Goal: Task Accomplishment & Management: Use online tool/utility

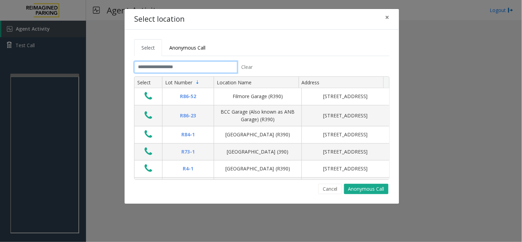
click at [196, 67] on input "text" at bounding box center [185, 67] width 103 height 12
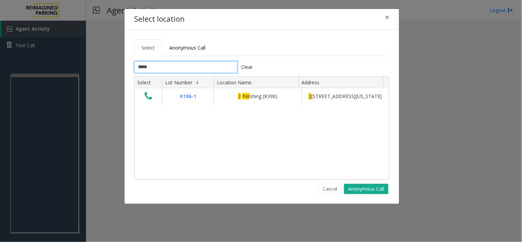
type input "*****"
click at [328, 186] on button "Cancel" at bounding box center [330, 189] width 24 height 10
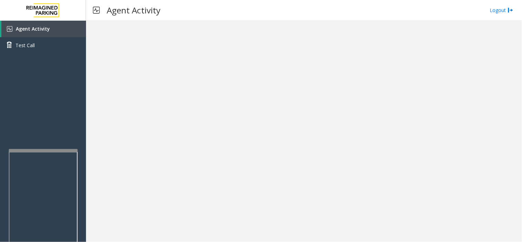
click at [41, 150] on div at bounding box center [43, 150] width 69 height 3
drag, startPoint x: 250, startPoint y: 170, endPoint x: 215, endPoint y: 186, distance: 39.2
click at [215, 186] on div at bounding box center [304, 131] width 436 height 221
drag, startPoint x: 239, startPoint y: 178, endPoint x: 208, endPoint y: 156, distance: 37.2
click at [208, 171] on div at bounding box center [304, 131] width 436 height 221
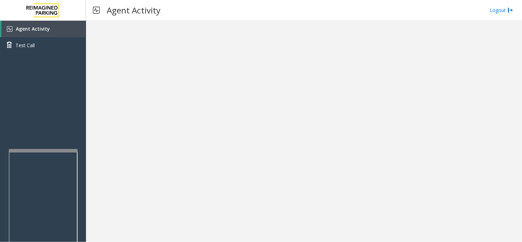
drag, startPoint x: 290, startPoint y: 102, endPoint x: 237, endPoint y: 54, distance: 71.3
drag, startPoint x: 237, startPoint y: 54, endPoint x: 223, endPoint y: 107, distance: 54.6
click at [223, 107] on div at bounding box center [304, 131] width 436 height 221
drag, startPoint x: 336, startPoint y: 216, endPoint x: 269, endPoint y: 224, distance: 67.3
drag, startPoint x: 269, startPoint y: 224, endPoint x: 196, endPoint y: 146, distance: 106.6
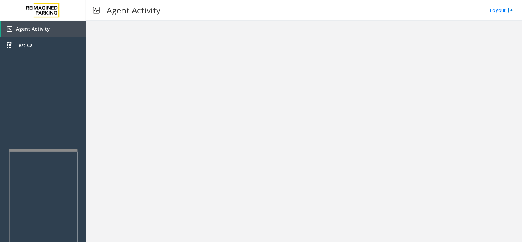
click at [196, 146] on div at bounding box center [304, 131] width 436 height 221
drag, startPoint x: 304, startPoint y: 179, endPoint x: 210, endPoint y: 85, distance: 133.2
click at [210, 85] on div at bounding box center [304, 131] width 436 height 221
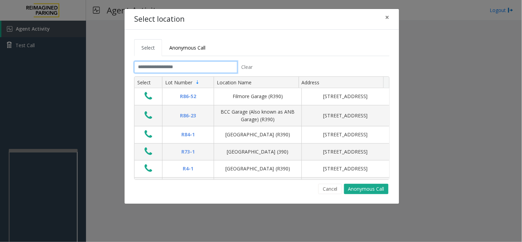
click at [172, 67] on input "text" at bounding box center [185, 67] width 103 height 12
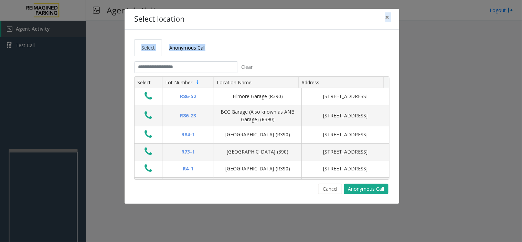
drag, startPoint x: 226, startPoint y: 12, endPoint x: 287, endPoint y: 30, distance: 64.3
click at [287, 30] on div "Select location × Select Anonymous Call Clear Select Lot Number Location Name A…" at bounding box center [261, 106] width 275 height 195
click at [237, 30] on div "Select Anonymous Call Clear Select Lot Number Location Name Address R86-52 Film…" at bounding box center [261, 117] width 274 height 174
drag, startPoint x: 287, startPoint y: 7, endPoint x: 296, endPoint y: 35, distance: 29.3
click at [296, 35] on div "Select location × Select Anonymous Call Clear Select Lot Number Location Name A…" at bounding box center [261, 121] width 522 height 242
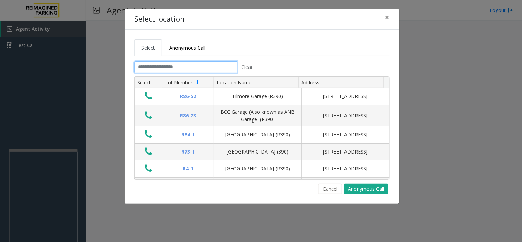
click at [183, 66] on input "text" at bounding box center [185, 67] width 103 height 12
click at [176, 65] on input "text" at bounding box center [185, 67] width 103 height 12
drag, startPoint x: 257, startPoint y: 38, endPoint x: 242, endPoint y: 39, distance: 14.8
click at [243, 39] on div "Select Anonymous Call Clear Select Lot Number Location Name Address R86-52 Film…" at bounding box center [261, 117] width 274 height 174
click at [207, 72] on input "text" at bounding box center [185, 67] width 103 height 12
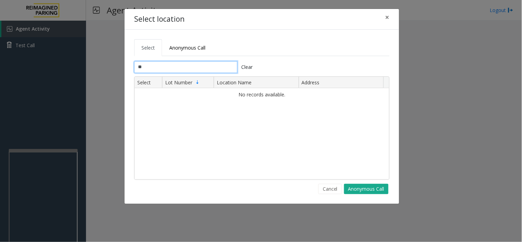
type input "*"
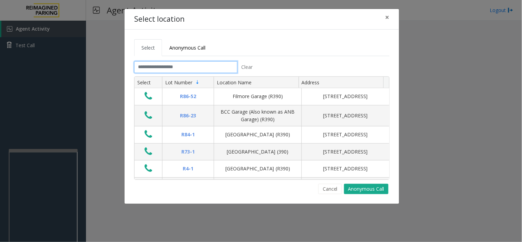
click at [212, 65] on input "text" at bounding box center [185, 67] width 103 height 12
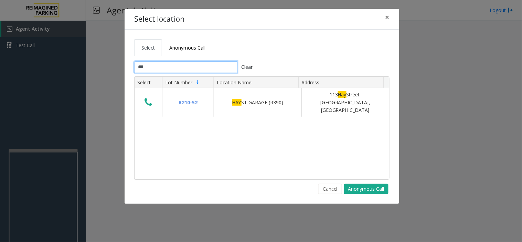
type input "***"
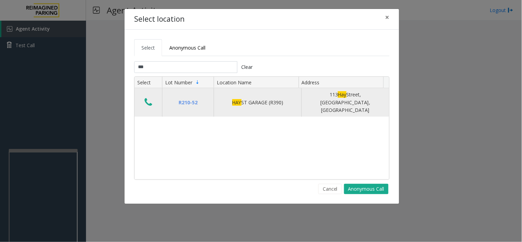
click at [144, 97] on icon "Data table" at bounding box center [148, 102] width 8 height 10
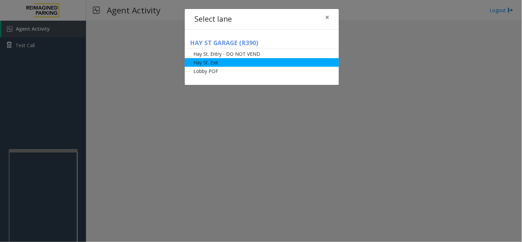
click at [216, 65] on li "Hay St. Exit" at bounding box center [262, 62] width 154 height 9
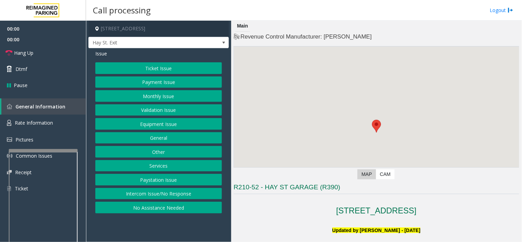
click at [142, 63] on button "Ticket Issue" at bounding box center [158, 68] width 127 height 12
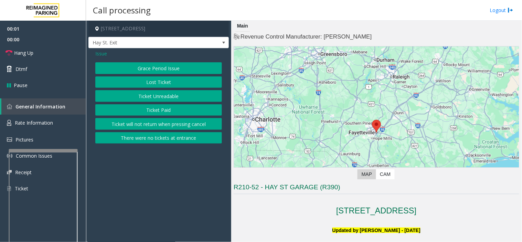
click at [146, 138] on button "There were no tickets at entrance" at bounding box center [158, 138] width 127 height 12
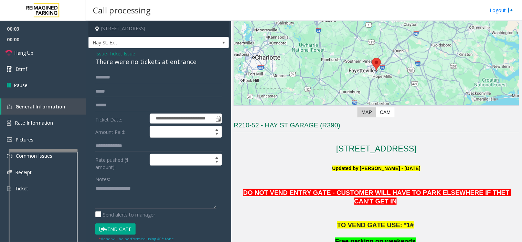
scroll to position [153, 0]
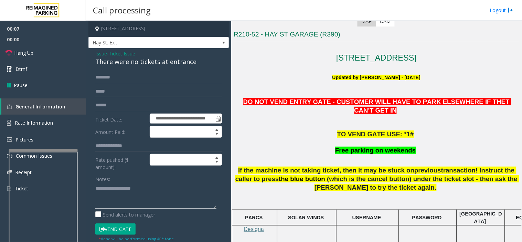
paste textarea "**********"
click at [122, 65] on div "There were no tickets at entrance" at bounding box center [158, 61] width 127 height 9
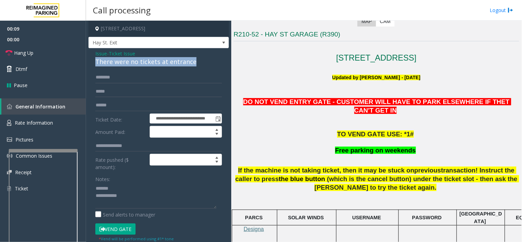
drag, startPoint x: 122, startPoint y: 65, endPoint x: 156, endPoint y: 70, distance: 34.4
click at [124, 65] on div "There were no tickets at entrance" at bounding box center [158, 61] width 127 height 9
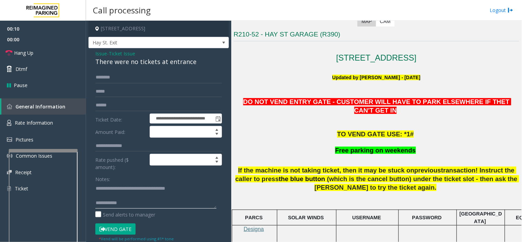
click at [184, 204] on textarea at bounding box center [155, 196] width 121 height 26
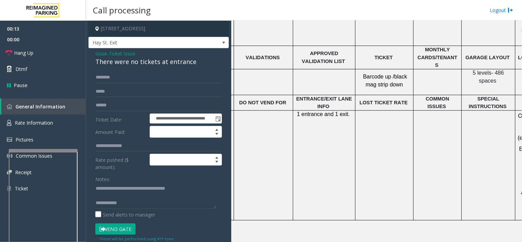
scroll to position [382, 89]
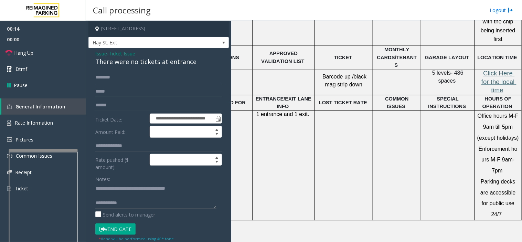
click at [491, 69] on span "Click Here for the local time" at bounding box center [498, 81] width 35 height 24
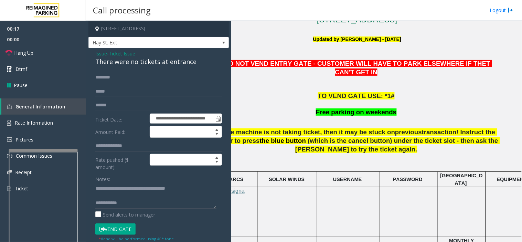
scroll to position [191, 0]
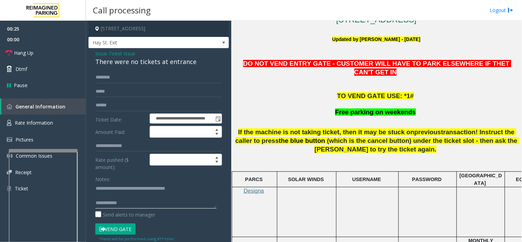
click at [139, 207] on textarea at bounding box center [155, 196] width 121 height 26
click at [108, 232] on button "Vend Gate" at bounding box center [115, 229] width 40 height 12
click at [149, 198] on textarea at bounding box center [155, 196] width 121 height 26
click at [150, 199] on textarea at bounding box center [155, 196] width 121 height 26
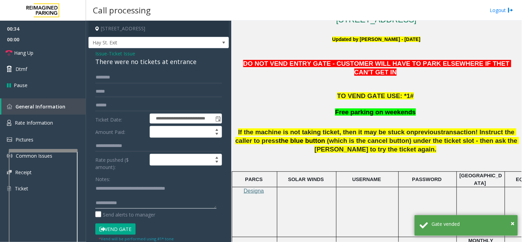
click at [186, 203] on textarea at bounding box center [155, 196] width 121 height 26
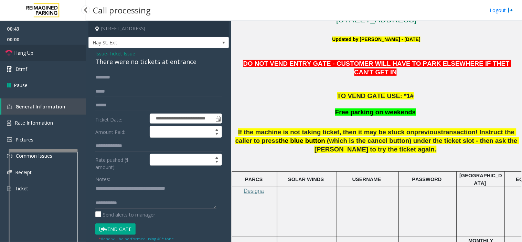
click at [46, 47] on link "Hang Up" at bounding box center [43, 53] width 86 height 16
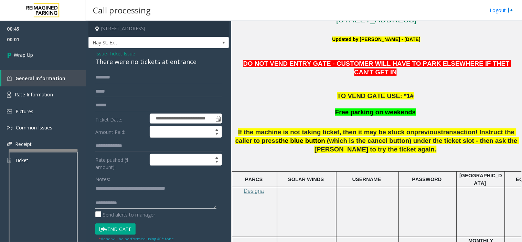
click at [157, 199] on textarea at bounding box center [155, 196] width 121 height 26
click at [168, 205] on textarea at bounding box center [155, 196] width 121 height 26
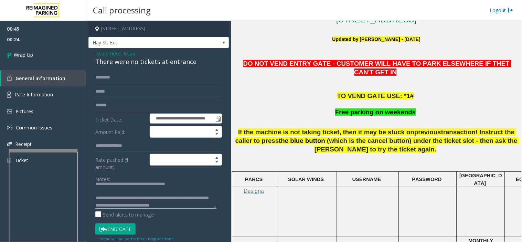
click at [104, 204] on textarea at bounding box center [155, 196] width 121 height 26
click at [203, 202] on textarea at bounding box center [155, 196] width 121 height 26
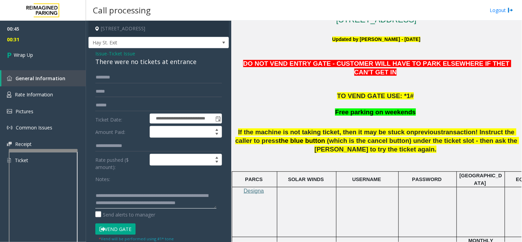
click at [202, 202] on textarea at bounding box center [155, 196] width 121 height 26
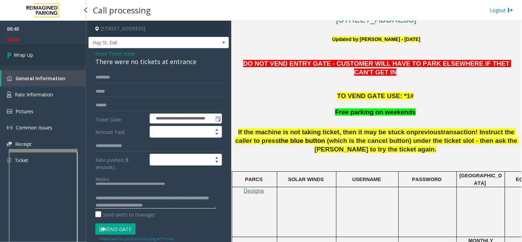
type textarea "**********"
click at [63, 56] on link "Wrap Up" at bounding box center [43, 55] width 86 height 20
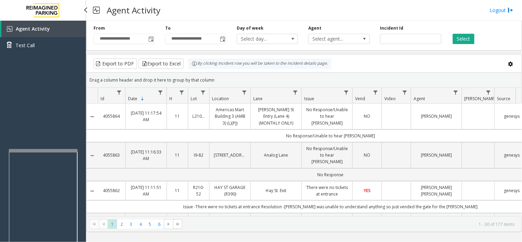
drag, startPoint x: 43, startPoint y: 121, endPoint x: 23, endPoint y: 132, distance: 22.5
click at [24, 132] on div "Agent Activity Test Call" at bounding box center [43, 142] width 86 height 242
drag, startPoint x: 31, startPoint y: 75, endPoint x: 24, endPoint y: 81, distance: 9.3
click at [25, 80] on div "Agent Activity Test Call" at bounding box center [43, 142] width 86 height 242
drag, startPoint x: 45, startPoint y: 80, endPoint x: 28, endPoint y: 88, distance: 19.1
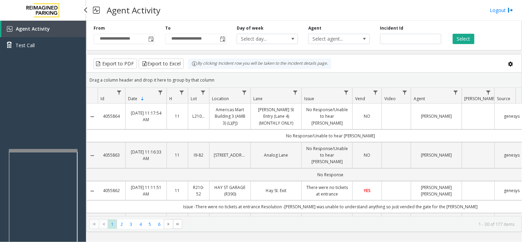
click at [28, 88] on div "Agent Activity Test Call" at bounding box center [43, 142] width 86 height 242
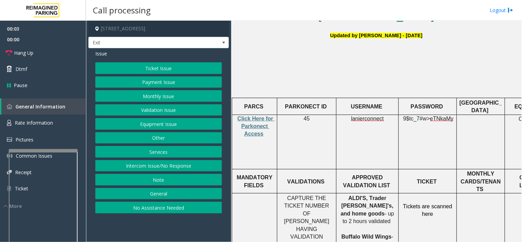
scroll to position [229, 0]
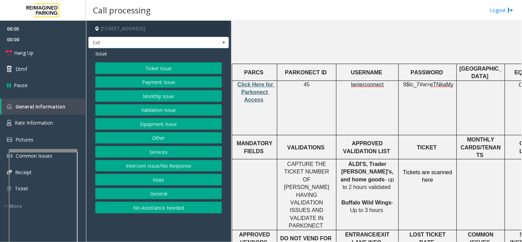
click at [255, 81] on span "Click Here for Parkonect Access" at bounding box center [255, 91] width 37 height 21
click at [124, 111] on button "Validation Issue" at bounding box center [158, 110] width 127 height 12
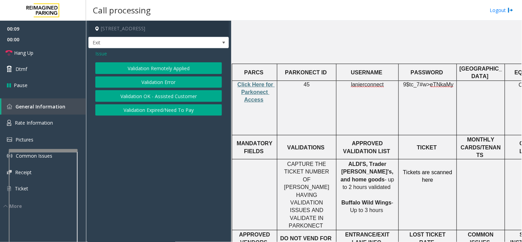
click at [146, 80] on button "Validation Error" at bounding box center [158, 82] width 127 height 12
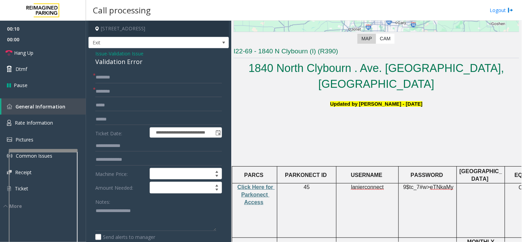
scroll to position [0, 0]
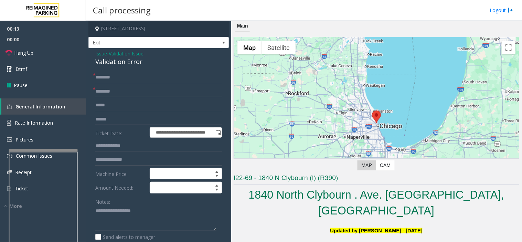
click at [136, 205] on div "Notes:" at bounding box center [158, 213] width 127 height 35
click at [116, 213] on textarea at bounding box center [155, 218] width 121 height 26
paste textarea "**********"
click at [115, 59] on div "Validation Error" at bounding box center [158, 61] width 127 height 9
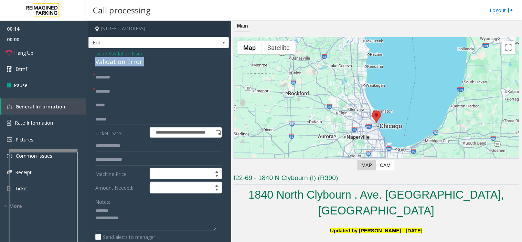
click at [115, 59] on div "Validation Error" at bounding box center [158, 61] width 127 height 9
copy div "Validation Error"
click at [114, 215] on textarea at bounding box center [155, 218] width 121 height 26
paste textarea "**********"
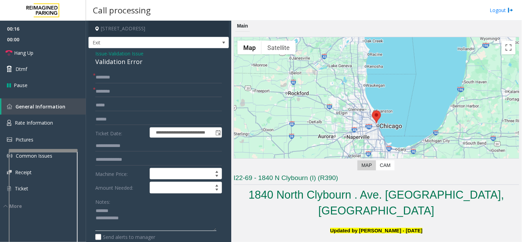
click at [121, 209] on textarea at bounding box center [155, 218] width 121 height 26
drag, startPoint x: 166, startPoint y: 228, endPoint x: 159, endPoint y: 215, distance: 15.1
click at [166, 228] on textarea at bounding box center [155, 218] width 121 height 26
paste textarea "**********"
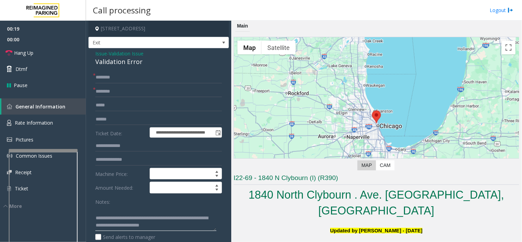
type textarea "**********"
click at [132, 105] on input "text" at bounding box center [158, 105] width 127 height 12
click at [119, 122] on input "text" at bounding box center [158, 119] width 127 height 12
type input "**********"
click at [152, 97] on input "text" at bounding box center [158, 92] width 127 height 12
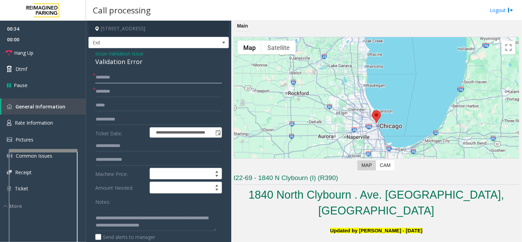
click at [142, 81] on input "text" at bounding box center [158, 78] width 127 height 12
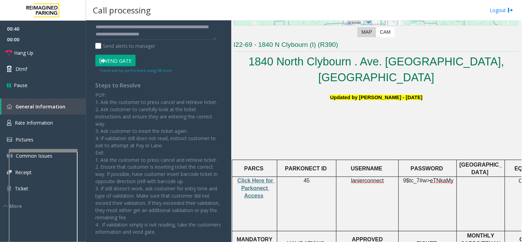
scroll to position [191, 0]
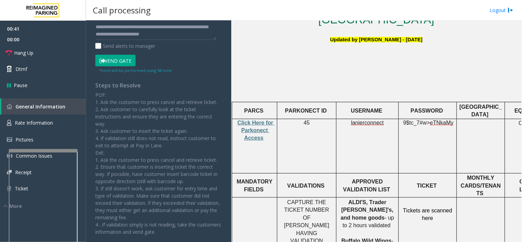
type input "****"
drag, startPoint x: 347, startPoint y: 184, endPoint x: 204, endPoint y: 149, distance: 147.2
click at [372, 198] on p "ALDI'S, Trader [PERSON_NAME]'s, and home goods - up to 2 hours validated Buffal…" at bounding box center [367, 225] width 57 height 54
copy p "home goods -"
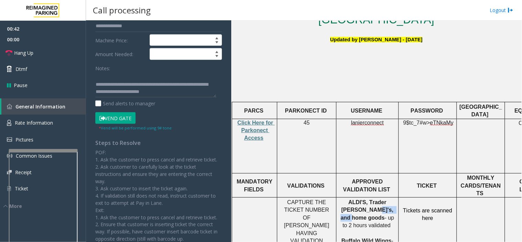
scroll to position [0, 0]
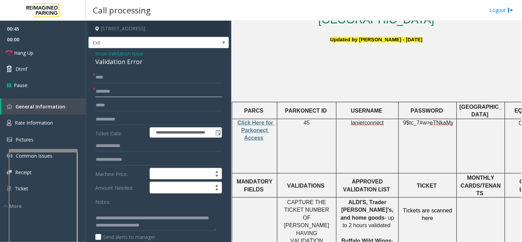
click at [140, 90] on input "text" at bounding box center [158, 92] width 127 height 12
paste input "**********"
drag, startPoint x: 351, startPoint y: 187, endPoint x: 331, endPoint y: 198, distance: 23.1
click at [331, 199] on span "CAPTURE THE TICKET NUMBER OF [PERSON_NAME] HAVING VALIDATION ISSUES AND VALIDAT…" at bounding box center [307, 232] width 47 height 67
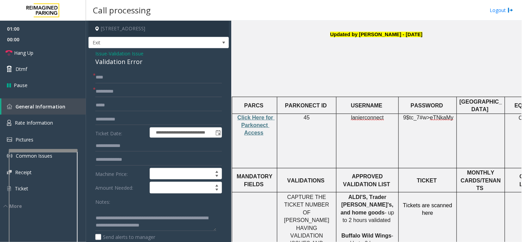
scroll to position [305, 0]
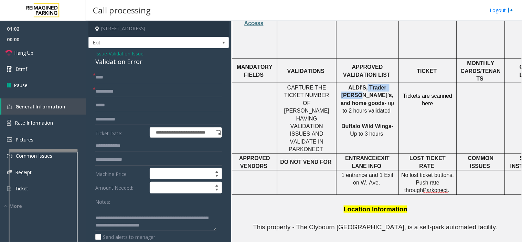
copy span "Trader [PERSON_NAME]'s,"
drag, startPoint x: 355, startPoint y: 61, endPoint x: 385, endPoint y: 65, distance: 30.2
click at [385, 84] on p "ALDI'S, Trader [PERSON_NAME]'s, and home goods - up to 2 hours validated Buffal…" at bounding box center [367, 111] width 57 height 54
drag, startPoint x: 84, startPoint y: 94, endPoint x: 32, endPoint y: 94, distance: 51.9
click at [32, 94] on app-root "**********" at bounding box center [261, 121] width 522 height 242
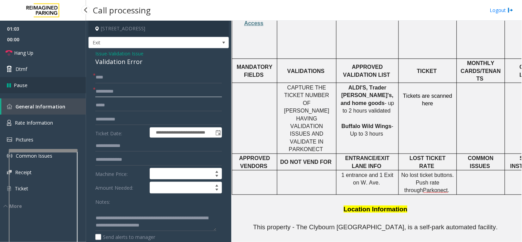
paste input "***"
type input "**********"
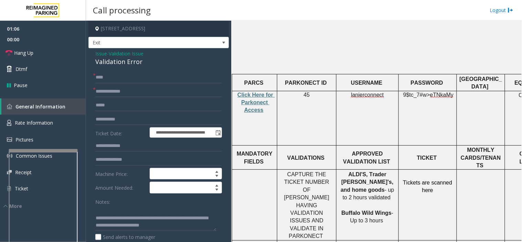
scroll to position [115, 0]
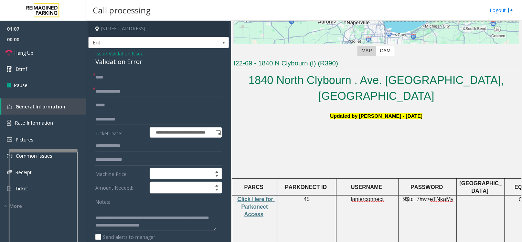
click at [363, 196] on span "lanierconnect" at bounding box center [367, 199] width 33 height 6
copy p "lanierconnect"
click at [417, 196] on span "9$tc_7#w>" at bounding box center [416, 199] width 27 height 6
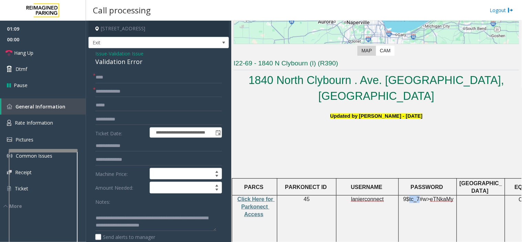
click at [417, 196] on span "9$tc_7#w>" at bounding box center [416, 199] width 27 height 6
copy p "9$tc_7#w> eTNkaMy"
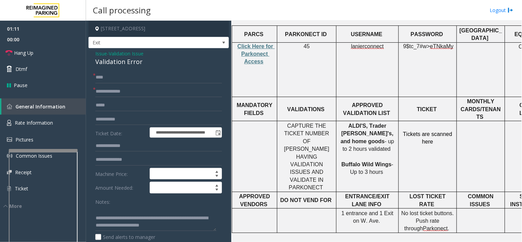
drag, startPoint x: 356, startPoint y: 179, endPoint x: 408, endPoint y: 173, distance: 52.2
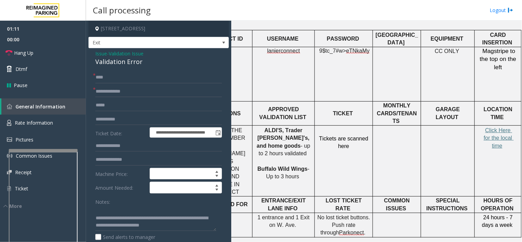
scroll to position [259, 89]
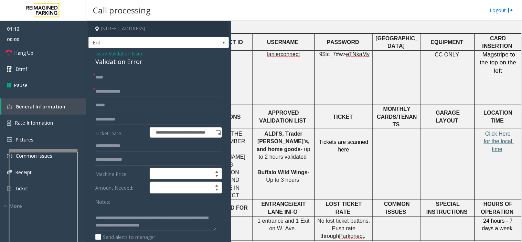
click at [497, 131] on span "Click Here for the local time" at bounding box center [498, 141] width 30 height 21
click at [124, 121] on input "**********" at bounding box center [158, 119] width 127 height 12
click at [123, 120] on input "**********" at bounding box center [158, 119] width 127 height 12
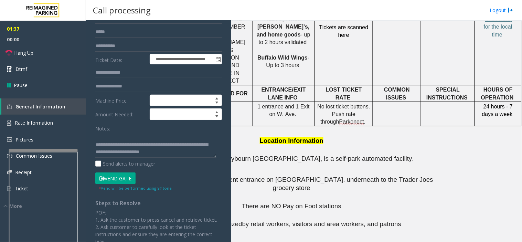
scroll to position [115, 0]
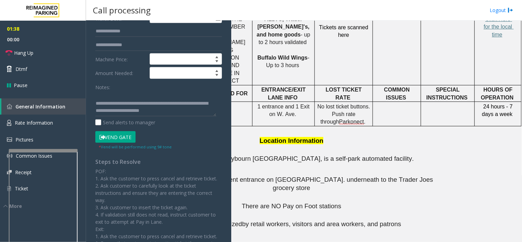
click at [121, 137] on button "Vend Gate" at bounding box center [115, 137] width 40 height 12
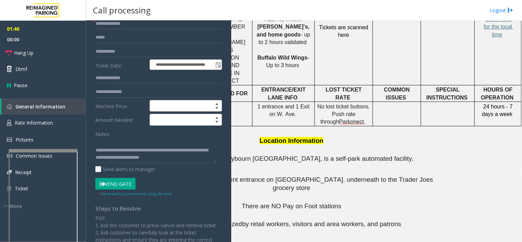
scroll to position [0, 0]
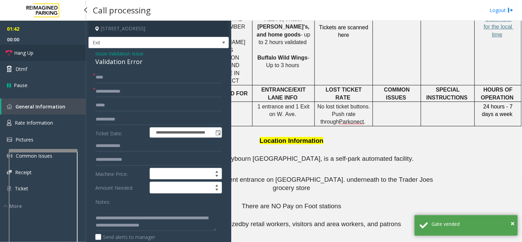
click at [54, 53] on link "Hang Up" at bounding box center [43, 53] width 86 height 16
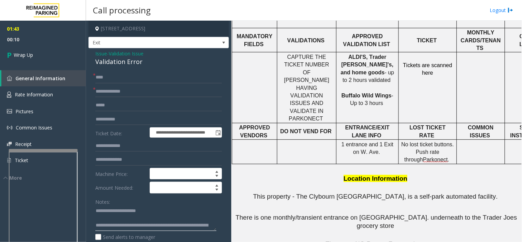
click at [142, 219] on textarea at bounding box center [155, 218] width 121 height 26
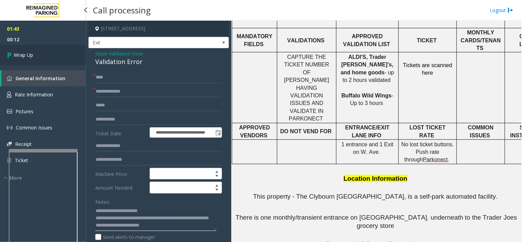
type textarea "**********"
click at [22, 51] on link "Wrap Up" at bounding box center [43, 55] width 86 height 20
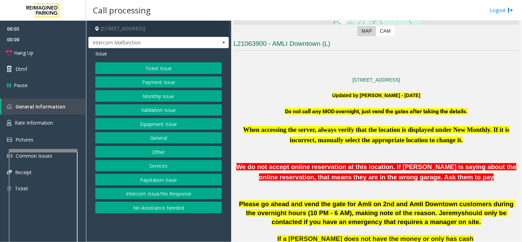
scroll to position [191, 0]
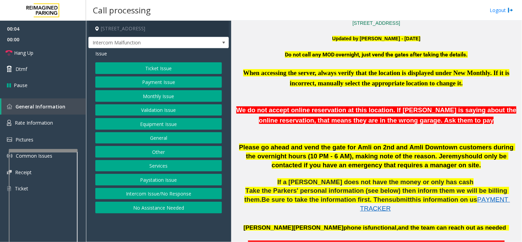
click at [152, 125] on button "Equipment Issue" at bounding box center [158, 124] width 127 height 12
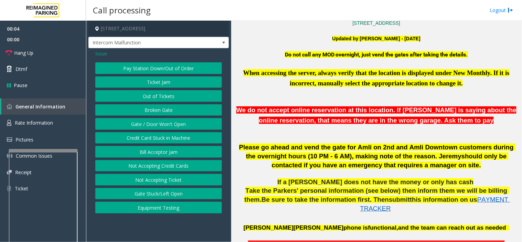
click at [153, 125] on button "Gate / Door Won't Open" at bounding box center [158, 124] width 127 height 12
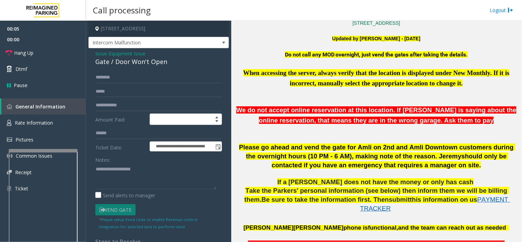
scroll to position [344, 0]
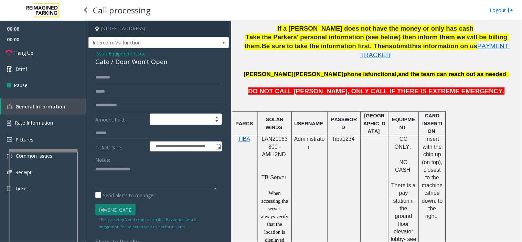
click at [175, 168] on textarea at bounding box center [155, 176] width 121 height 26
paste textarea "**********"
click at [175, 176] on textarea at bounding box center [155, 176] width 121 height 26
click at [174, 170] on textarea at bounding box center [155, 176] width 121 height 26
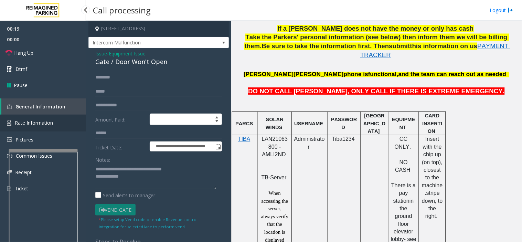
click at [36, 123] on span "Rate Information" at bounding box center [34, 122] width 38 height 7
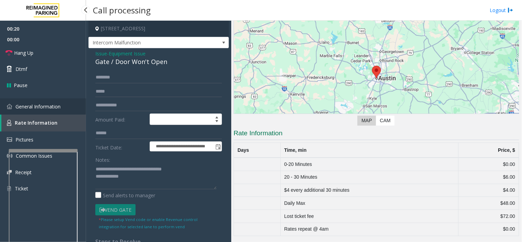
click at [57, 102] on link "General Information" at bounding box center [43, 106] width 86 height 16
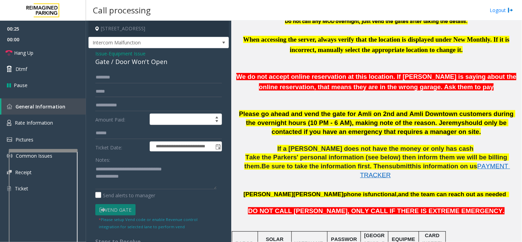
scroll to position [305, 0]
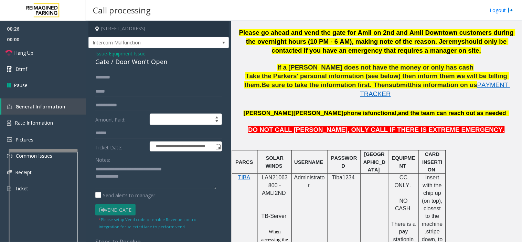
click at [273, 178] on span "LAN21063800 - AMLI2ND" at bounding box center [275, 184] width 26 height 21
copy span "LAN21063800"
drag, startPoint x: 61, startPoint y: 119, endPoint x: 60, endPoint y: 109, distance: 10.3
click at [61, 119] on link "Rate Information" at bounding box center [43, 123] width 86 height 17
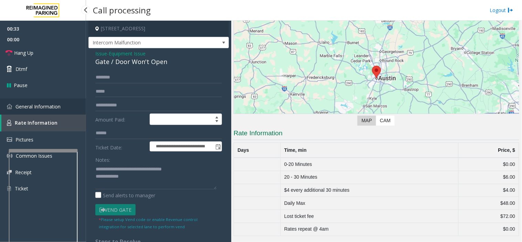
click at [63, 104] on link "General Information" at bounding box center [43, 106] width 86 height 16
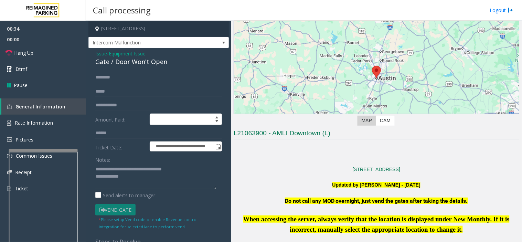
scroll to position [305, 0]
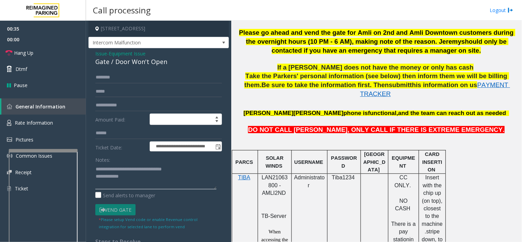
click at [164, 177] on textarea at bounding box center [155, 176] width 121 height 26
paste textarea "**********"
click at [141, 177] on textarea at bounding box center [155, 176] width 121 height 26
type textarea "**********"
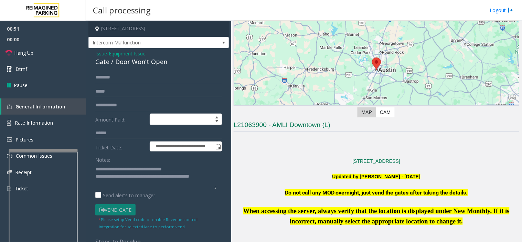
scroll to position [115, 0]
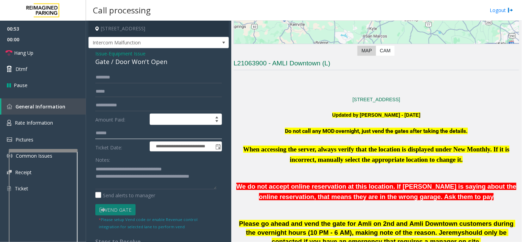
click at [119, 132] on input "text" at bounding box center [158, 133] width 127 height 12
type input "*******"
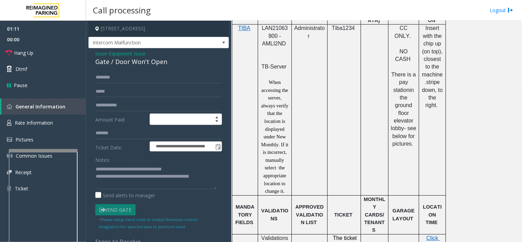
scroll to position [497, 0]
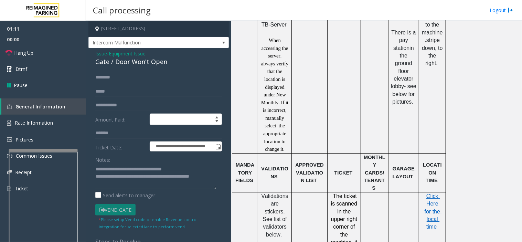
click at [430, 192] on p "Click Here for the local time" at bounding box center [432, 211] width 22 height 39
click at [433, 193] on span "Click Here for the local time" at bounding box center [432, 211] width 17 height 37
click at [57, 112] on link "General Information" at bounding box center [43, 106] width 85 height 16
click at [61, 118] on link "Rate Information" at bounding box center [43, 123] width 86 height 17
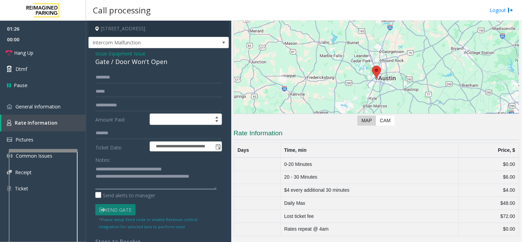
click at [177, 185] on textarea at bounding box center [155, 176] width 121 height 26
click at [65, 105] on link "General Information" at bounding box center [43, 106] width 86 height 16
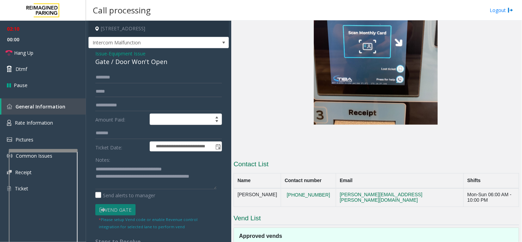
scroll to position [1321, 0]
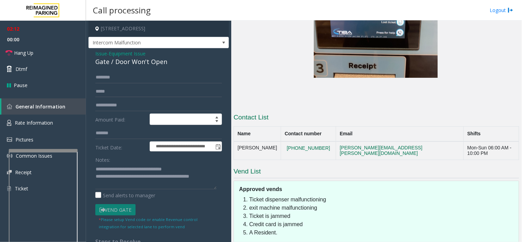
drag, startPoint x: 324, startPoint y: 105, endPoint x: 274, endPoint y: 100, distance: 50.5
click at [274, 141] on tr "[PERSON_NAME] [PHONE_NUMBER] [PERSON_NAME][EMAIL_ADDRESS][PERSON_NAME][DOMAIN_N…" at bounding box center [376, 150] width 285 height 19
copy tr "[PHONE_NUMBER]"
drag, startPoint x: 327, startPoint y: 108, endPoint x: 233, endPoint y: 2, distance: 140.8
click at [282, 141] on tr "[PERSON_NAME] [PHONE_NUMBER] [PERSON_NAME][EMAIL_ADDRESS][PERSON_NAME][DOMAIN_N…" at bounding box center [376, 150] width 285 height 19
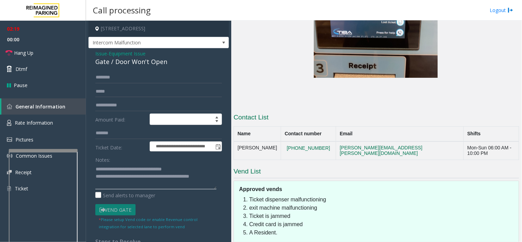
click at [169, 184] on textarea at bounding box center [155, 176] width 121 height 26
drag, startPoint x: 197, startPoint y: 197, endPoint x: 241, endPoint y: 208, distance: 45.2
click at [239, 208] on div "**********" at bounding box center [303, 131] width 435 height 221
click at [149, 179] on textarea at bounding box center [155, 176] width 121 height 26
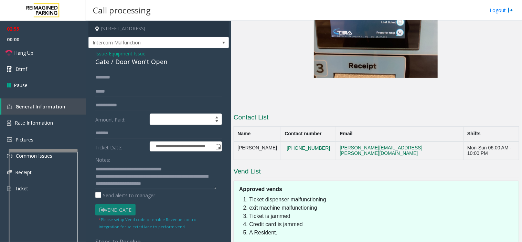
click at [147, 184] on textarea at bounding box center [155, 176] width 121 height 26
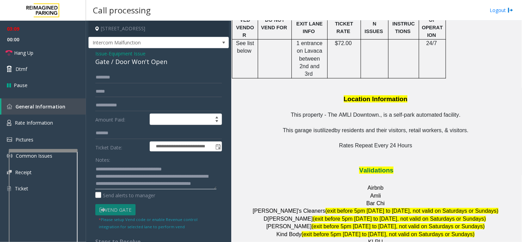
scroll to position [710, 0]
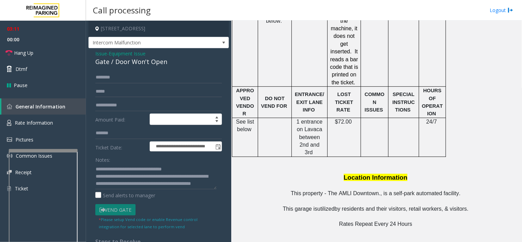
drag, startPoint x: 330, startPoint y: 199, endPoint x: 283, endPoint y: 213, distance: 49.7
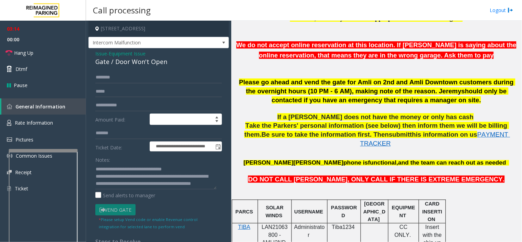
scroll to position [175, 0]
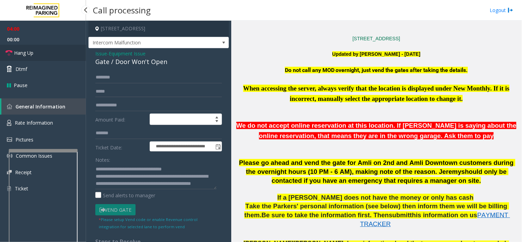
click at [53, 48] on link "Hang Up" at bounding box center [43, 53] width 86 height 16
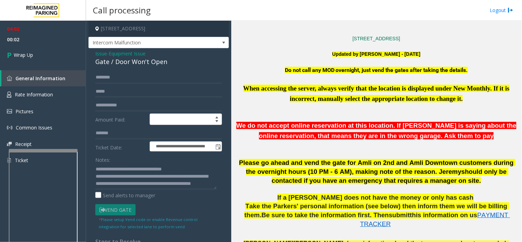
drag, startPoint x: 337, startPoint y: 91, endPoint x: 310, endPoint y: 102, distance: 29.3
click at [310, 102] on p "When accessing the server, always verify that the location is displayed under N…" at bounding box center [375, 93] width 285 height 21
click at [146, 188] on textarea at bounding box center [155, 176] width 121 height 26
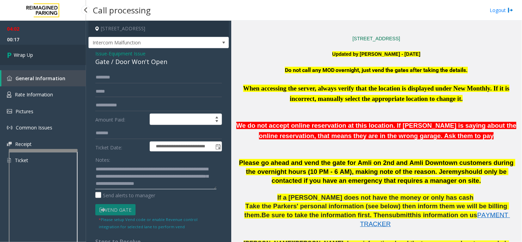
type textarea "**********"
click at [49, 56] on link "Wrap Up" at bounding box center [43, 55] width 86 height 20
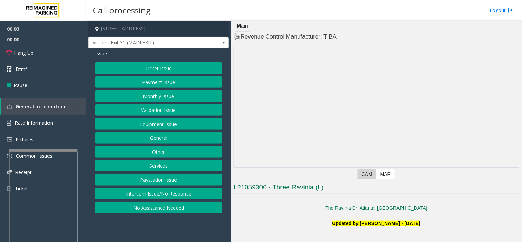
scroll to position [191, 0]
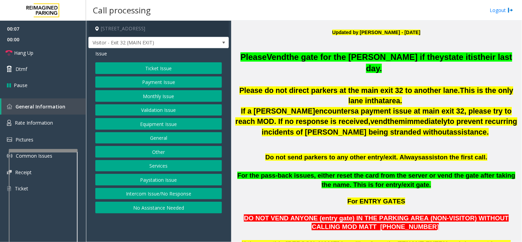
drag, startPoint x: 162, startPoint y: 231, endPoint x: 145, endPoint y: 226, distance: 17.2
click at [144, 228] on app-call-processing-form "[STREET_ADDRESS] Visitor - Exit 32 (MAIN EXIT) Issue Ticket Issue Payment Issue…" at bounding box center [158, 131] width 145 height 221
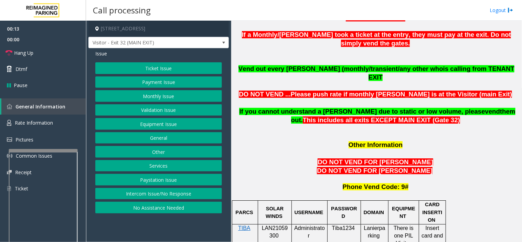
scroll to position [535, 0]
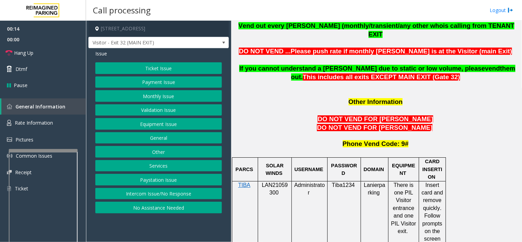
click at [271, 181] on p "LAN21059300" at bounding box center [274, 188] width 29 height 15
copy p "LAN21059300"
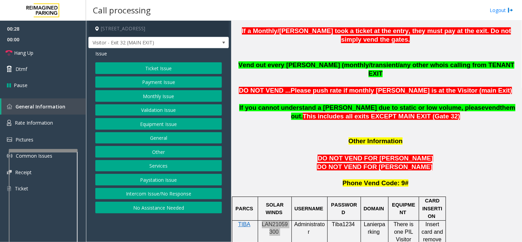
scroll to position [420, 0]
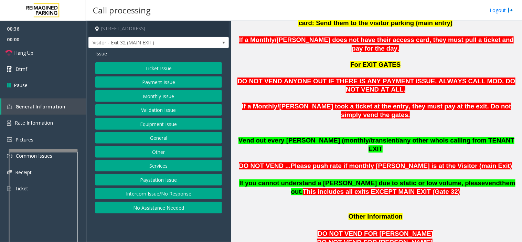
click at [133, 70] on button "Ticket Issue" at bounding box center [158, 68] width 127 height 12
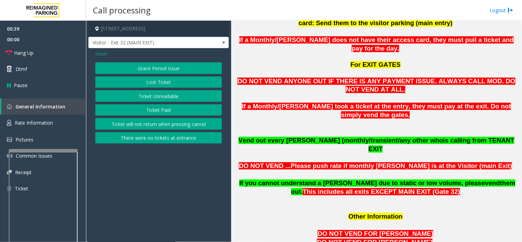
click at [136, 92] on button "Ticket Unreadable" at bounding box center [158, 96] width 127 height 12
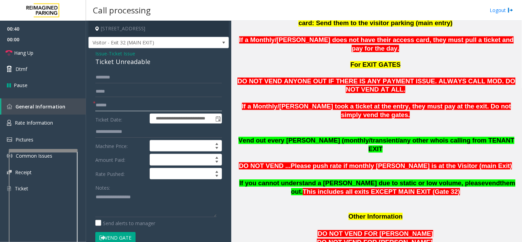
click at [131, 101] on input "text" at bounding box center [158, 105] width 127 height 12
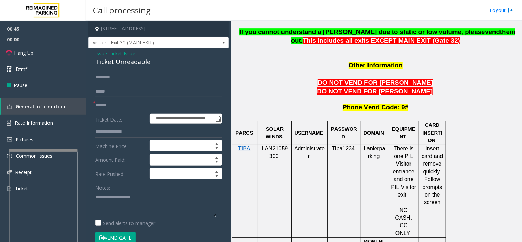
scroll to position [688, 0]
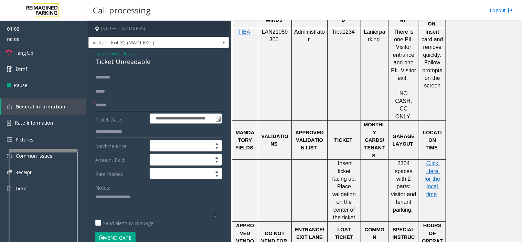
type input "******"
click at [104, 53] on span "Issue" at bounding box center [101, 53] width 12 height 7
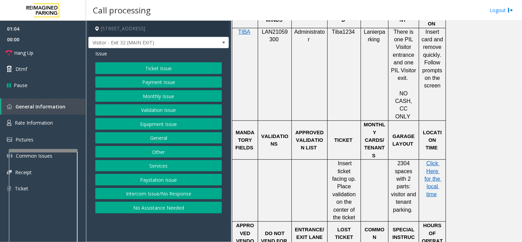
click at [154, 110] on button "Validation Issue" at bounding box center [158, 110] width 127 height 12
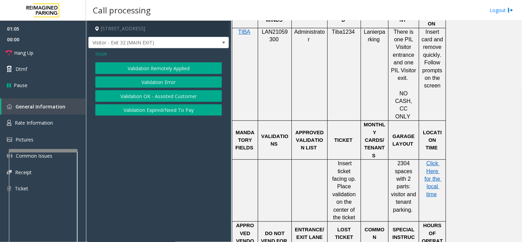
click at [145, 85] on button "Validation Error" at bounding box center [158, 82] width 127 height 12
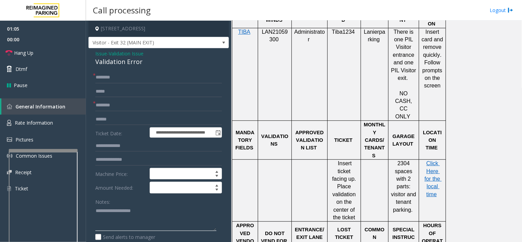
click at [144, 219] on textarea at bounding box center [155, 218] width 121 height 26
paste textarea "**********"
click at [117, 57] on div "Validation Error" at bounding box center [158, 61] width 127 height 9
drag, startPoint x: 117, startPoint y: 57, endPoint x: 125, endPoint y: 94, distance: 37.3
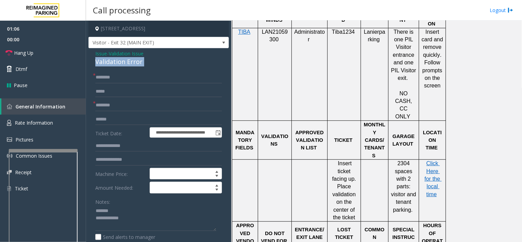
click at [121, 73] on div "**********" at bounding box center [158, 237] width 140 height 378
copy div "Validation Error"
click at [125, 205] on textarea at bounding box center [155, 218] width 121 height 26
paste textarea "**********"
click at [164, 215] on textarea at bounding box center [155, 218] width 121 height 26
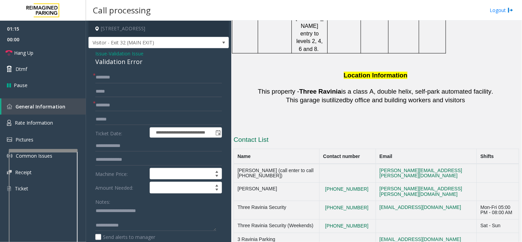
scroll to position [1135, 0]
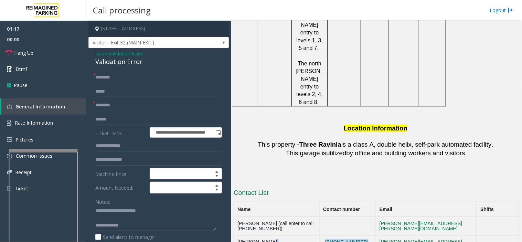
drag, startPoint x: 350, startPoint y: 160, endPoint x: 308, endPoint y: 147, distance: 43.5
click at [308, 235] on tr "[PERSON_NAME] [PHONE_NUMBER] [EMAIL_ADDRESS][PERSON_NAME][DOMAIN_NAME]" at bounding box center [376, 244] width 285 height 19
copy tr "[PHONE_NUMBER]"
click at [152, 228] on textarea at bounding box center [155, 218] width 121 height 26
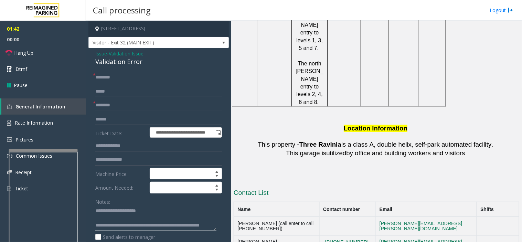
type textarea "**********"
drag, startPoint x: 352, startPoint y: 229, endPoint x: 323, endPoint y: 213, distance: 33.4
click at [143, 228] on textarea at bounding box center [155, 218] width 121 height 26
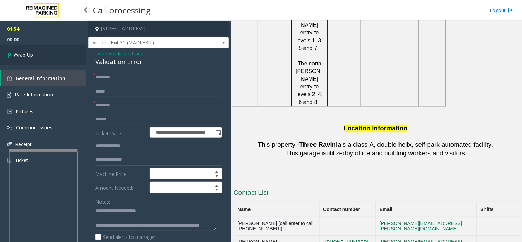
click at [66, 56] on link "Wrap Up" at bounding box center [43, 55] width 86 height 20
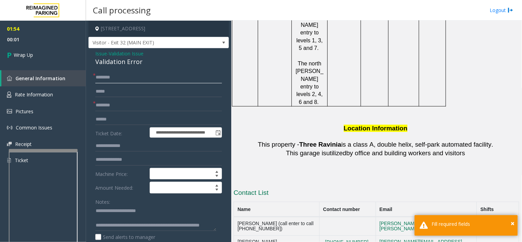
click at [141, 79] on input "text" at bounding box center [158, 78] width 127 height 12
type input "**"
click at [137, 105] on input "text" at bounding box center [158, 105] width 127 height 12
type input "**"
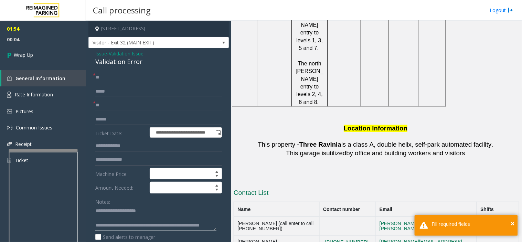
click at [156, 228] on textarea at bounding box center [155, 218] width 121 height 26
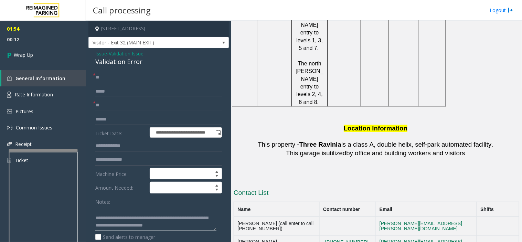
scroll to position [12, 0]
type textarea "**********"
click at [40, 56] on link "Wrap Up" at bounding box center [43, 55] width 86 height 20
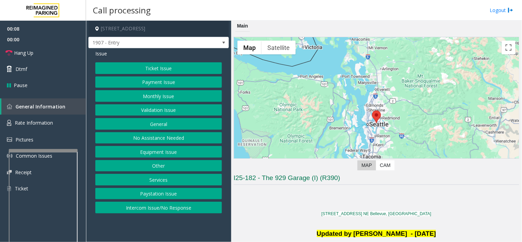
drag, startPoint x: 164, startPoint y: 221, endPoint x: 154, endPoint y: 227, distance: 11.7
click at [154, 228] on app-call-processing-form "[STREET_ADDRESS] - Entry Issue Ticket Issue Payment Issue Monthly Issue Validat…" at bounding box center [158, 131] width 145 height 221
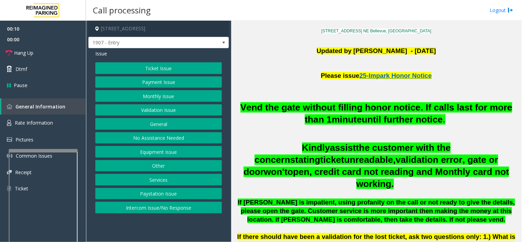
scroll to position [191, 0]
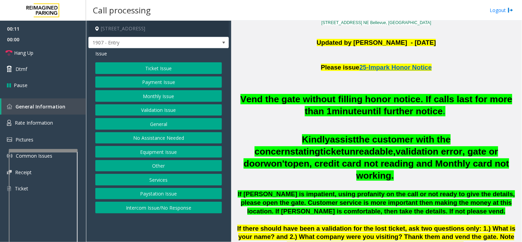
drag, startPoint x: 297, startPoint y: 186, endPoint x: 159, endPoint y: 177, distance: 138.5
click at [277, 190] on span "If [PERSON_NAME] is impatient, using profanity on the call or not ready to give…" at bounding box center [376, 202] width 277 height 24
click at [65, 126] on link "Rate Information" at bounding box center [43, 123] width 86 height 17
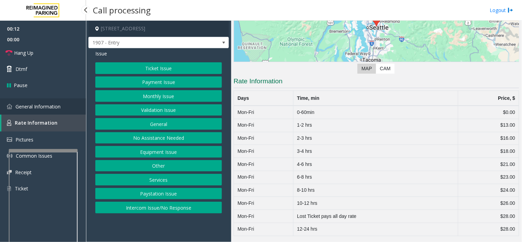
scroll to position [97, 0]
drag, startPoint x: 139, startPoint y: 235, endPoint x: 126, endPoint y: 238, distance: 13.6
click at [124, 238] on app-call-processing-form "[STREET_ADDRESS] - Entry Issue Ticket Issue Payment Issue Monthly Issue Validat…" at bounding box center [158, 131] width 145 height 221
click at [171, 153] on button "Equipment Issue" at bounding box center [158, 152] width 127 height 12
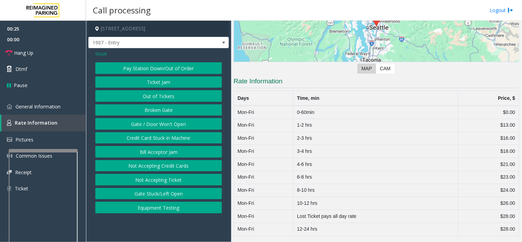
click at [174, 119] on button "Gate / Door Won't Open" at bounding box center [158, 124] width 127 height 12
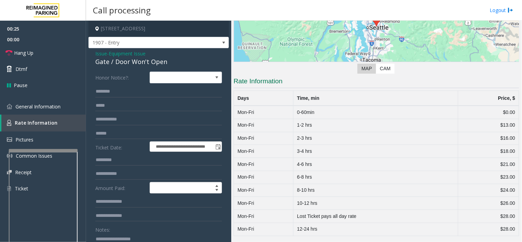
click at [142, 239] on textarea at bounding box center [155, 246] width 121 height 26
paste textarea "**********"
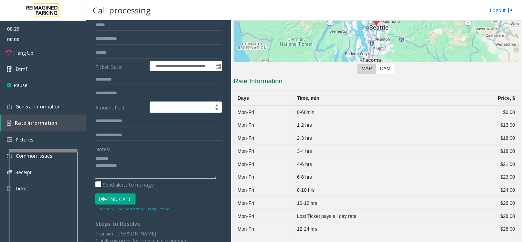
scroll to position [122, 0]
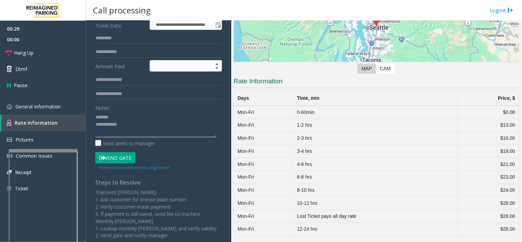
click at [135, 120] on textarea at bounding box center [155, 124] width 121 height 26
click at [55, 57] on link "Hang Up" at bounding box center [43, 53] width 86 height 16
click at [159, 118] on textarea at bounding box center [155, 124] width 121 height 26
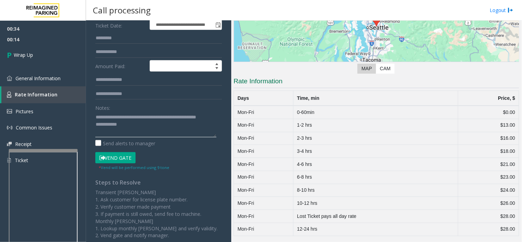
click at [171, 131] on textarea at bounding box center [155, 124] width 121 height 26
type textarea "**********"
drag, startPoint x: 36, startPoint y: 51, endPoint x: 45, endPoint y: 52, distance: 9.8
click at [36, 51] on link "Wrap Up" at bounding box center [43, 55] width 86 height 20
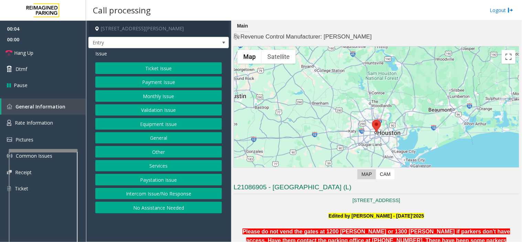
drag, startPoint x: 161, startPoint y: 220, endPoint x: 151, endPoint y: 225, distance: 11.4
click at [151, 225] on app-call-processing-form "[STREET_ADDRESS][PERSON_NAME] Entry Issue Ticket Issue Payment Issue Monthly Is…" at bounding box center [158, 131] width 145 height 221
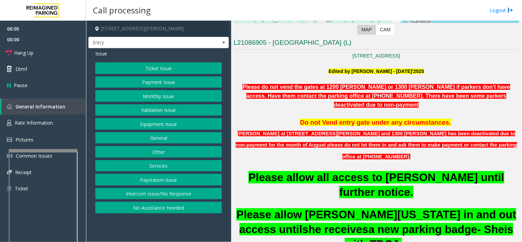
scroll to position [153, 0]
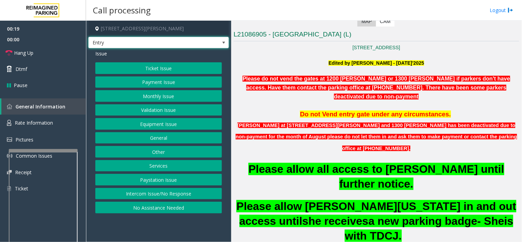
click at [153, 41] on span "Entry" at bounding box center [145, 42] width 112 height 11
click at [259, 77] on span "Please do not vend the gates at 1200 [PERSON_NAME] or 1300 [PERSON_NAME] if par…" at bounding box center [375, 87] width 267 height 23
drag, startPoint x: 287, startPoint y: 171, endPoint x: 273, endPoint y: 179, distance: 16.8
click at [320, 154] on p at bounding box center [375, 158] width 285 height 8
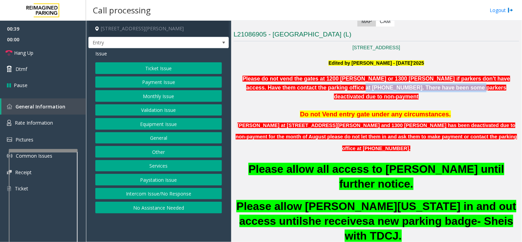
drag, startPoint x: 327, startPoint y: 90, endPoint x: 421, endPoint y: 88, distance: 94.6
click at [421, 88] on span "Please do not vend the gates at 1200 [PERSON_NAME] or 1300 [PERSON_NAME] if par…" at bounding box center [375, 87] width 267 height 23
click at [418, 87] on span "Please do not vend the gates at 1200 [PERSON_NAME] or 1300 [PERSON_NAME] if par…" at bounding box center [375, 87] width 267 height 23
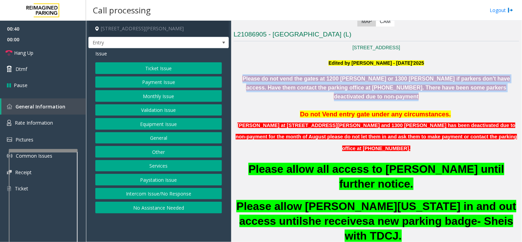
click at [418, 87] on span "Please do not vend the gates at 1200 [PERSON_NAME] or 1300 [PERSON_NAME] if par…" at bounding box center [375, 87] width 267 height 23
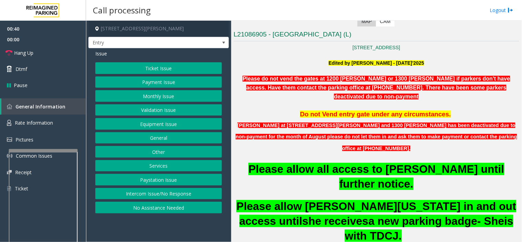
click at [354, 110] on span "Do not Vend entry gate under any circumstances." at bounding box center [375, 113] width 151 height 7
click at [155, 101] on button "Monthly Issue" at bounding box center [158, 96] width 127 height 12
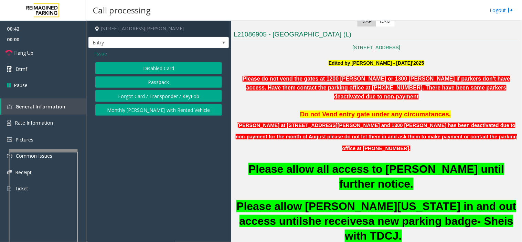
click at [159, 96] on button "Forgot Card / Transponder / KeyFob" at bounding box center [158, 96] width 127 height 12
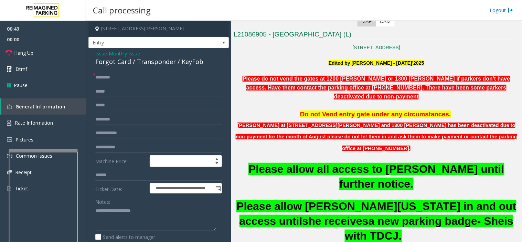
drag, startPoint x: 123, startPoint y: 51, endPoint x: 128, endPoint y: 59, distance: 9.6
click at [124, 51] on span "Monthly Issue" at bounding box center [124, 53] width 31 height 7
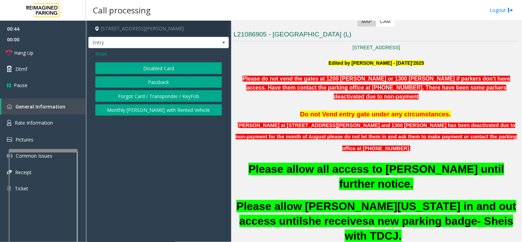
click at [153, 73] on button "Disabled Card" at bounding box center [158, 68] width 127 height 12
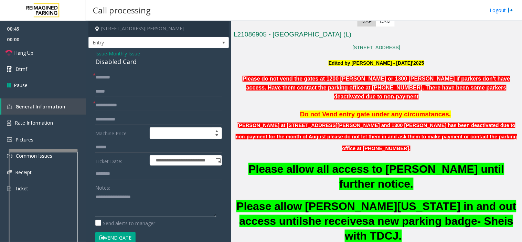
click at [156, 197] on textarea at bounding box center [155, 204] width 121 height 26
click at [138, 214] on textarea at bounding box center [155, 204] width 121 height 26
click at [129, 216] on textarea at bounding box center [155, 204] width 121 height 26
paste textarea "**********"
click at [115, 62] on div "Disabled Card" at bounding box center [158, 61] width 127 height 9
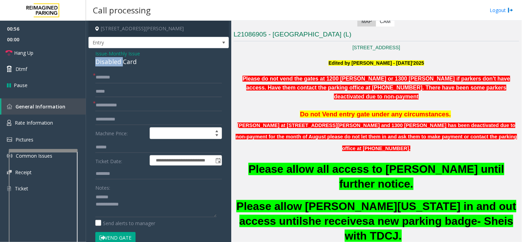
click at [115, 62] on div "Disabled Card" at bounding box center [158, 61] width 127 height 9
click at [116, 62] on div "Disabled Card" at bounding box center [158, 61] width 127 height 9
click at [122, 198] on textarea at bounding box center [155, 204] width 121 height 26
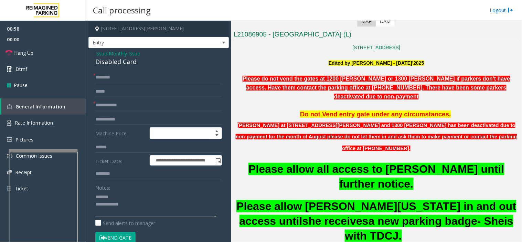
paste textarea "**********"
click at [139, 214] on textarea at bounding box center [155, 204] width 121 height 26
type textarea "**********"
click at [122, 113] on input "text" at bounding box center [158, 119] width 127 height 12
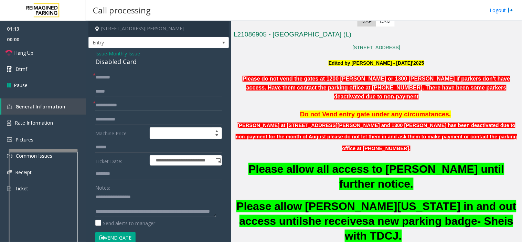
click at [129, 103] on input "text" at bounding box center [158, 105] width 127 height 12
type input "**"
click at [124, 73] on input "*" at bounding box center [158, 78] width 127 height 12
type input "**"
click at [132, 201] on textarea at bounding box center [155, 204] width 121 height 26
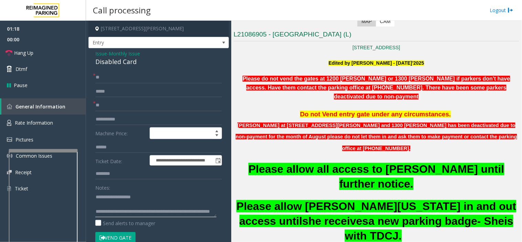
click at [122, 205] on textarea at bounding box center [155, 204] width 121 height 26
click at [131, 210] on textarea at bounding box center [155, 204] width 121 height 26
click at [131, 212] on textarea at bounding box center [155, 204] width 121 height 26
click at [356, 124] on font "[PERSON_NAME] at [STREET_ADDRESS][PERSON_NAME] and 1300 [PERSON_NAME] has been …" at bounding box center [376, 136] width 281 height 29
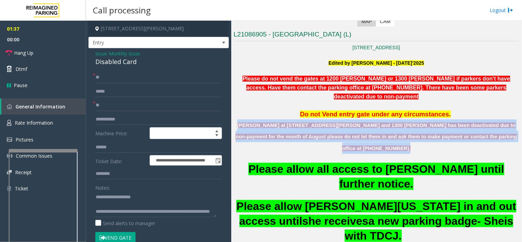
click at [356, 124] on span "[PERSON_NAME] at [STREET_ADDRESS][PERSON_NAME] and 1300 [PERSON_NAME] has been …" at bounding box center [376, 136] width 281 height 30
click at [410, 130] on font "[PERSON_NAME] at [STREET_ADDRESS][PERSON_NAME] and 1300 [PERSON_NAME] has been …" at bounding box center [376, 136] width 281 height 29
click at [358, 121] on p "[PERSON_NAME] at [STREET_ADDRESS][PERSON_NAME] and 1300 [PERSON_NAME] has been …" at bounding box center [375, 136] width 285 height 34
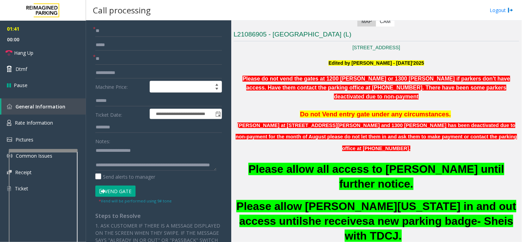
scroll to position [115, 0]
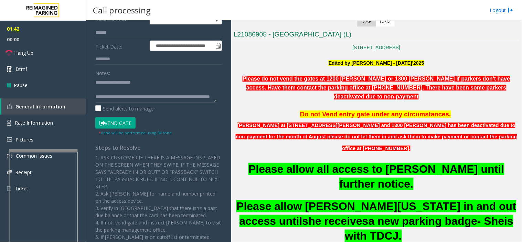
click at [136, 164] on p "1. ASK CUSTOMER IF THERE IS A MESSAGE DISPLAYED ON THE SCREEN WHEN THEY SWIPE. …" at bounding box center [158, 219] width 127 height 130
click at [140, 176] on p "1. ASK CUSTOMER IF THERE IS A MESSAGE DISPLAYED ON THE SCREEN WHEN THEY SWIPE. …" at bounding box center [158, 219] width 127 height 130
click at [56, 48] on link "Hang Up" at bounding box center [43, 53] width 86 height 16
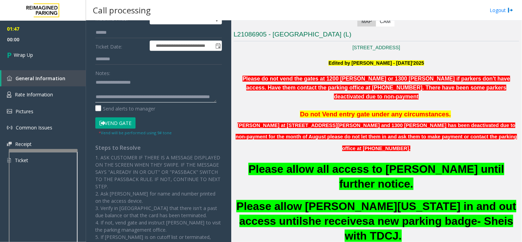
click at [146, 96] on textarea at bounding box center [155, 90] width 121 height 26
type textarea "**********"
click at [39, 52] on link "Wrap Up" at bounding box center [43, 55] width 86 height 20
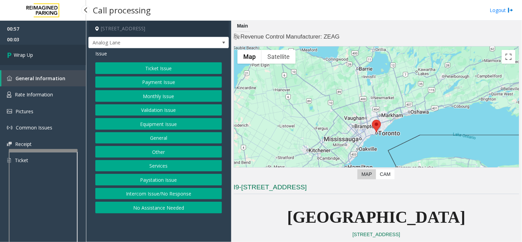
click at [42, 55] on link "Wrap Up" at bounding box center [43, 55] width 86 height 20
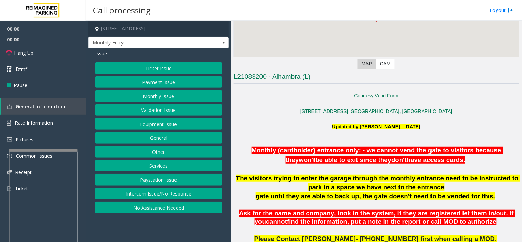
scroll to position [191, 0]
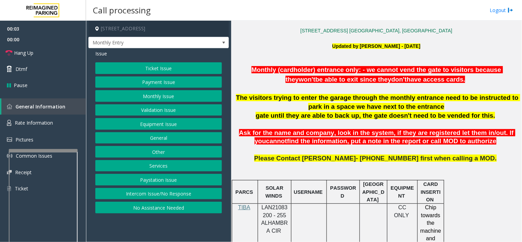
click at [276, 210] on span "LAN21083200 - 255 ALHAMBRA CIR" at bounding box center [274, 218] width 26 height 29
drag, startPoint x: 155, startPoint y: 197, endPoint x: 155, endPoint y: 156, distance: 40.9
click at [155, 196] on button "Intercom Issue/No Response" at bounding box center [158, 194] width 127 height 12
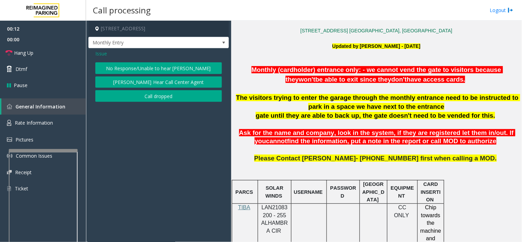
click at [154, 61] on div "Issue No Response/Unable to hear [PERSON_NAME] Cannot Hear Call Center Agent Ca…" at bounding box center [158, 76] width 140 height 57
click at [148, 65] on button "No Response/Unable to hear [PERSON_NAME]" at bounding box center [158, 68] width 127 height 12
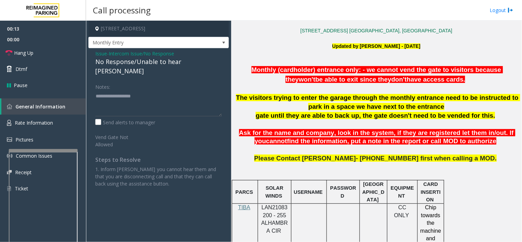
click at [147, 64] on div "No Response/Unable to hear [PERSON_NAME]" at bounding box center [158, 66] width 127 height 19
click at [166, 64] on div "No Response/Unable to hear [PERSON_NAME]" at bounding box center [158, 66] width 127 height 19
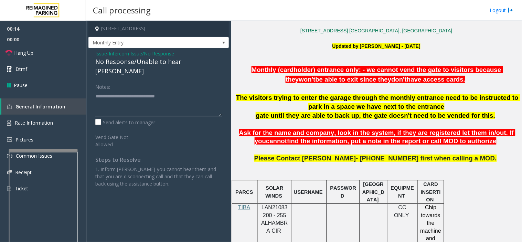
click at [201, 94] on textarea at bounding box center [158, 103] width 127 height 26
type textarea "**********"
click at [51, 48] on link "Hang Up" at bounding box center [43, 53] width 86 height 16
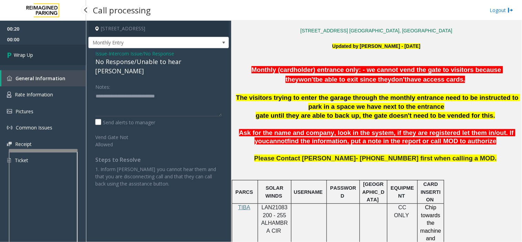
click at [62, 59] on link "Wrap Up" at bounding box center [43, 55] width 86 height 20
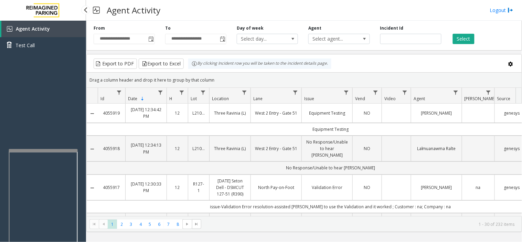
drag, startPoint x: 32, startPoint y: 99, endPoint x: 30, endPoint y: 102, distance: 4.2
drag, startPoint x: 30, startPoint y: 102, endPoint x: 139, endPoint y: 1, distance: 148.7
click at [12, 111] on div "Agent Activity Test Call" at bounding box center [43, 142] width 86 height 242
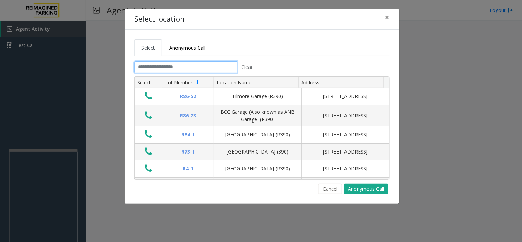
click at [207, 64] on input "text" at bounding box center [185, 67] width 103 height 12
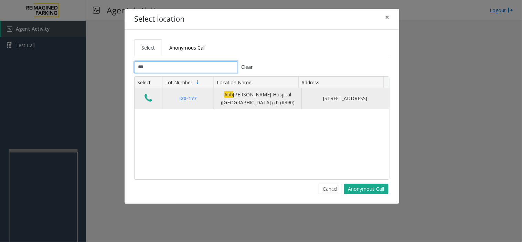
type input "***"
click at [144, 99] on icon "Data table" at bounding box center [148, 98] width 8 height 10
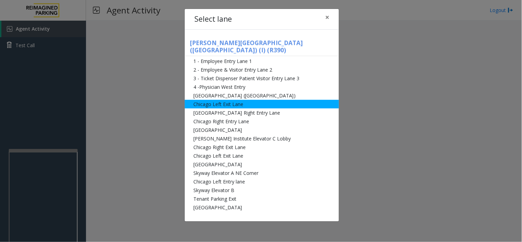
drag, startPoint x: 262, startPoint y: 86, endPoint x: 310, endPoint y: 85, distance: 47.5
click at [262, 91] on li "[GEOGRAPHIC_DATA] ([GEOGRAPHIC_DATA])" at bounding box center [262, 95] width 154 height 9
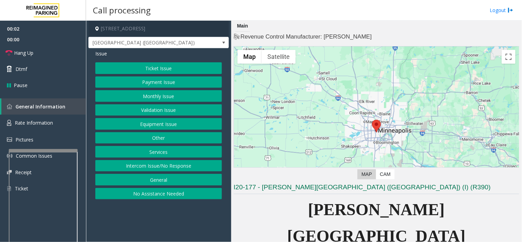
click at [121, 62] on div "Issue Ticket Issue Payment Issue Monthly Issue Validation Issue Equipment Issue…" at bounding box center [158, 125] width 140 height 154
click at [124, 68] on button "Ticket Issue" at bounding box center [158, 68] width 127 height 12
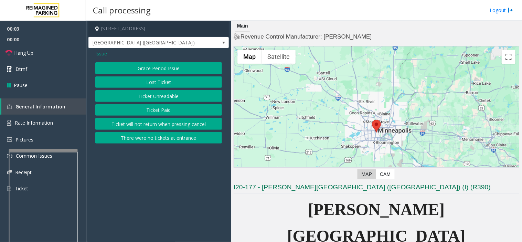
click at [135, 98] on button "Ticket Unreadable" at bounding box center [158, 96] width 127 height 12
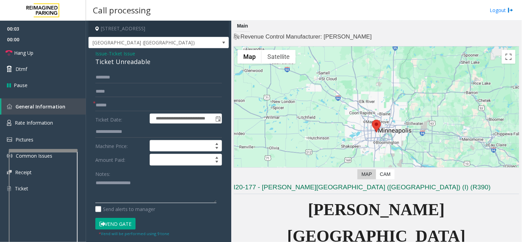
click at [134, 194] on textarea at bounding box center [155, 190] width 121 height 26
paste textarea "**********"
type textarea "**********"
drag, startPoint x: 127, startPoint y: 108, endPoint x: 405, endPoint y: 163, distance: 283.1
click at [129, 108] on input "text" at bounding box center [158, 105] width 127 height 12
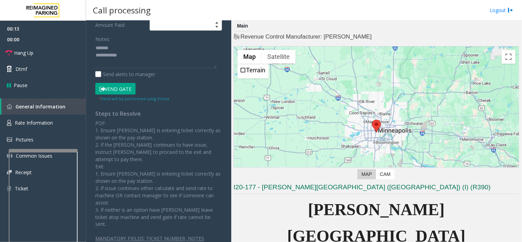
type input "*******"
click at [109, 91] on button "Vend Gate" at bounding box center [115, 89] width 40 height 12
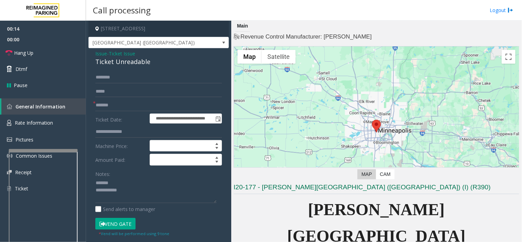
click at [117, 65] on div "Ticket Unreadable" at bounding box center [158, 61] width 127 height 9
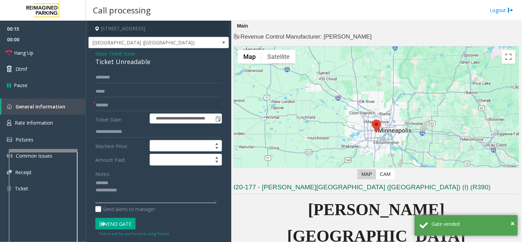
click at [126, 181] on textarea at bounding box center [155, 190] width 121 height 26
paste textarea "**********"
click at [145, 200] on textarea at bounding box center [155, 190] width 121 height 26
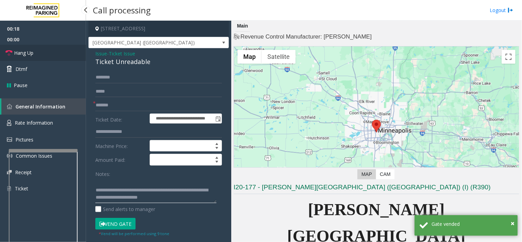
type textarea "**********"
click at [58, 57] on link "Hang Up" at bounding box center [43, 53] width 86 height 16
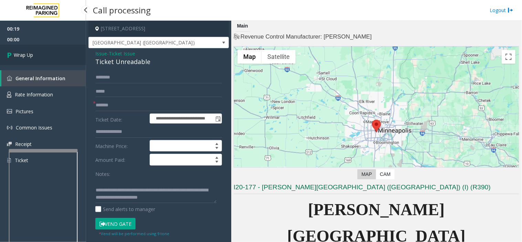
click at [43, 58] on link "Wrap Up" at bounding box center [43, 55] width 86 height 20
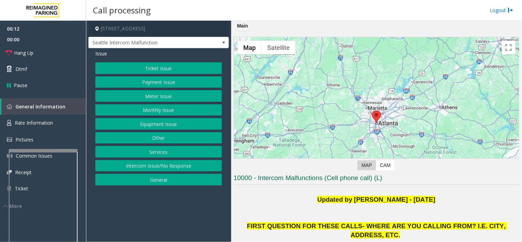
click at [174, 127] on button "Equipment Issue" at bounding box center [158, 124] width 127 height 12
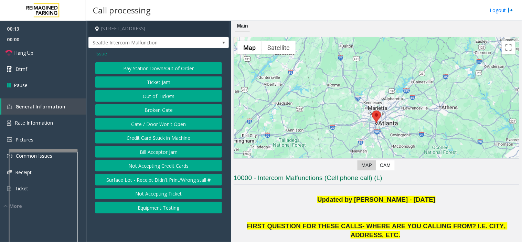
click at [167, 125] on button "Gate / Door Won't Open" at bounding box center [158, 124] width 127 height 12
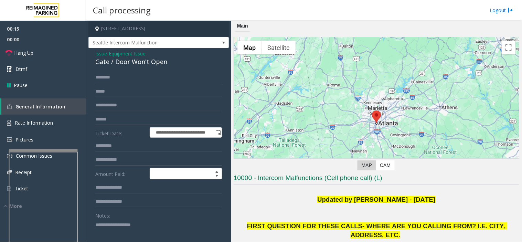
click at [130, 234] on textarea at bounding box center [155, 232] width 121 height 26
drag, startPoint x: 135, startPoint y: 218, endPoint x: 116, endPoint y: 222, distance: 19.7
click at [116, 222] on textarea at bounding box center [155, 232] width 121 height 26
click at [102, 51] on span "Issue" at bounding box center [101, 53] width 12 height 7
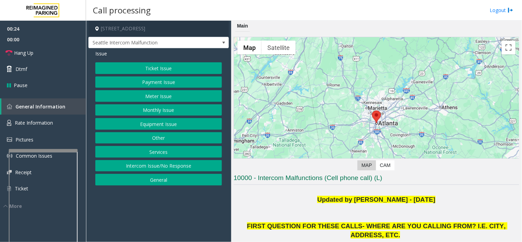
click at [147, 162] on button "Intercom Issue/No Response" at bounding box center [158, 166] width 127 height 12
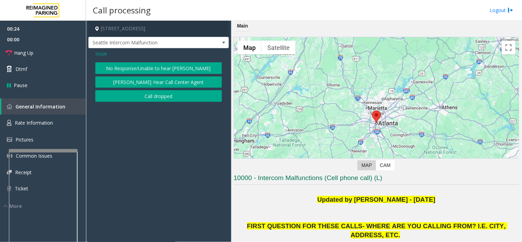
click at [128, 68] on button "No Response/Unable to hear [PERSON_NAME]" at bounding box center [158, 68] width 127 height 12
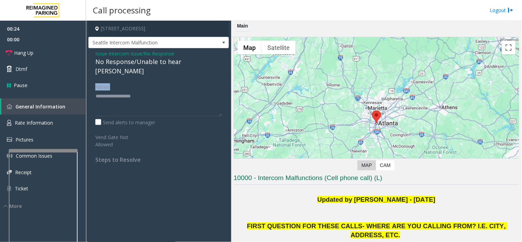
click at [128, 68] on div "Issue - Intercom Issue/No Response No Response/Unable to hear [PERSON_NAME] Not…" at bounding box center [158, 109] width 140 height 122
click at [138, 64] on div "No Response/Unable to hear [PERSON_NAME]" at bounding box center [158, 66] width 127 height 19
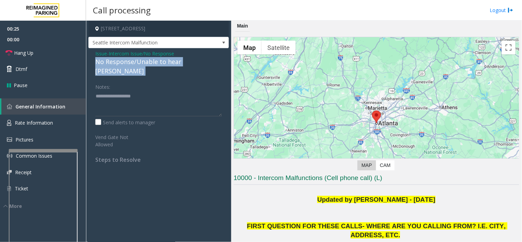
click at [138, 64] on div "No Response/Unable to hear [PERSON_NAME]" at bounding box center [158, 66] width 127 height 19
paste textarea "**********"
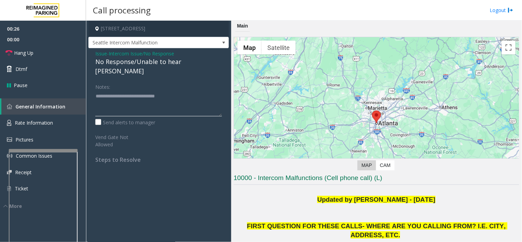
drag, startPoint x: 135, startPoint y: 85, endPoint x: 128, endPoint y: 84, distance: 6.9
click at [132, 90] on textarea at bounding box center [158, 103] width 127 height 26
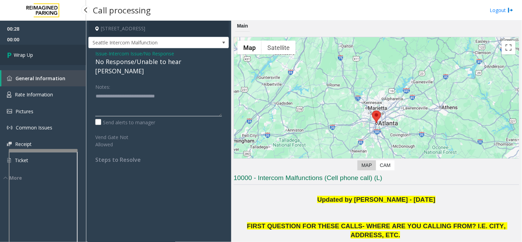
type textarea "**********"
click at [55, 48] on link "Wrap Up" at bounding box center [43, 55] width 86 height 20
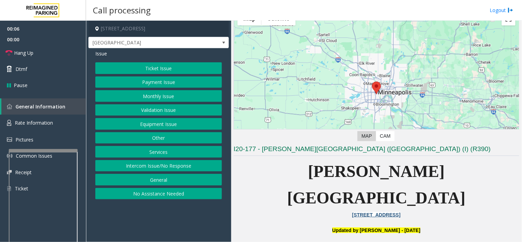
scroll to position [191, 0]
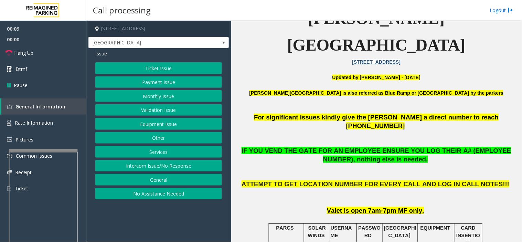
drag, startPoint x: 147, startPoint y: 195, endPoint x: 140, endPoint y: 147, distance: 48.2
click at [147, 194] on button "No Assistance Needed" at bounding box center [158, 194] width 127 height 12
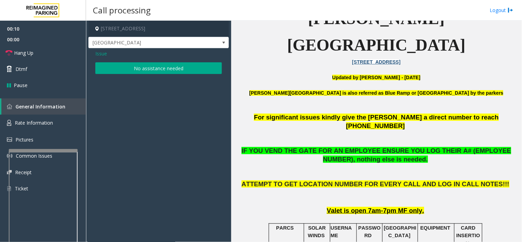
click at [139, 61] on div "Issue No assistance needed" at bounding box center [158, 62] width 140 height 29
click at [136, 66] on button "No assistance needed" at bounding box center [158, 68] width 127 height 12
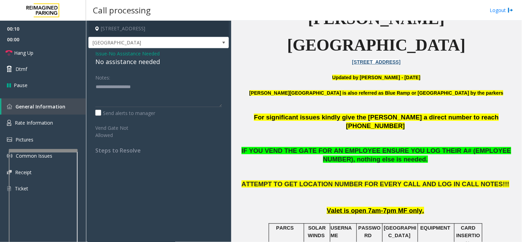
click at [131, 61] on div "No assistance needed" at bounding box center [158, 61] width 127 height 9
drag, startPoint x: 136, startPoint y: 66, endPoint x: 133, endPoint y: 63, distance: 4.9
click at [133, 63] on div "No assistance needed" at bounding box center [158, 61] width 127 height 9
click at [138, 94] on textarea at bounding box center [158, 94] width 127 height 26
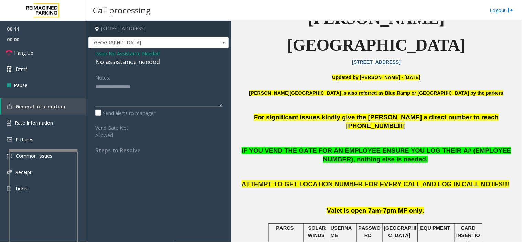
paste textarea "**********"
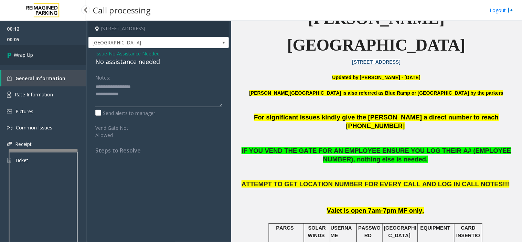
type textarea "**********"
click at [64, 64] on link "Wrap Up" at bounding box center [43, 55] width 86 height 20
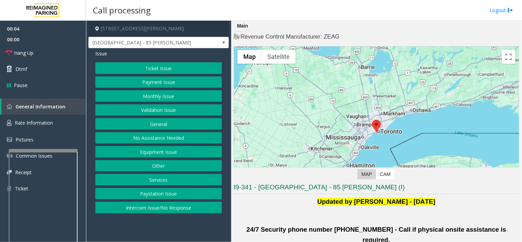
drag, startPoint x: 137, startPoint y: 236, endPoint x: 125, endPoint y: 236, distance: 11.3
click at [125, 236] on app-call-processing-form "[STREET_ADDRESS][PERSON_NAME] [GEOGRAPHIC_DATA] - 85 [PERSON_NAME] Issue Ticket…" at bounding box center [158, 131] width 145 height 221
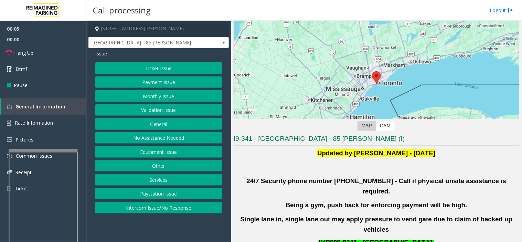
scroll to position [76, 0]
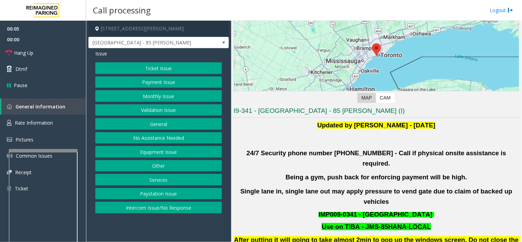
click at [135, 98] on button "Monthly Issue" at bounding box center [158, 96] width 127 height 12
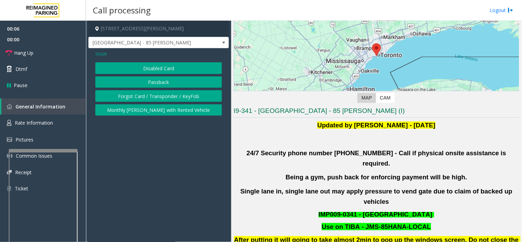
click at [100, 53] on span "Issue" at bounding box center [101, 53] width 12 height 7
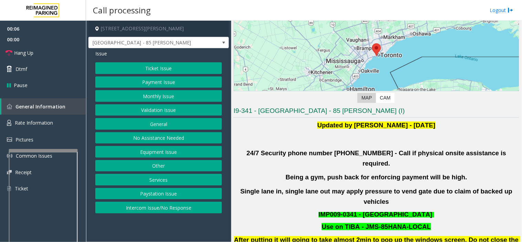
click at [133, 109] on button "Validation Issue" at bounding box center [158, 110] width 127 height 12
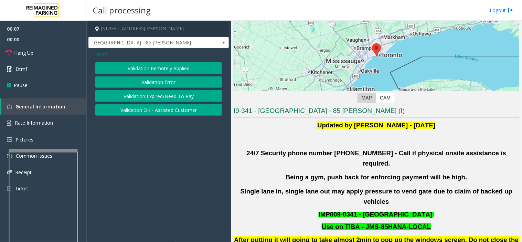
click at [142, 82] on button "Validation Error" at bounding box center [158, 82] width 127 height 12
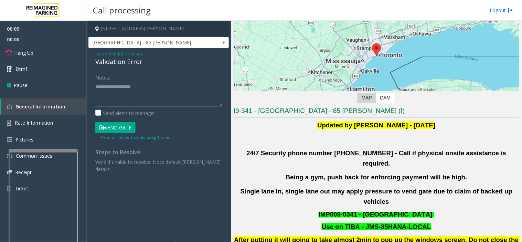
paste textarea "**********"
drag, startPoint x: 128, startPoint y: 99, endPoint x: 126, endPoint y: 96, distance: 4.0
click at [129, 99] on textarea at bounding box center [158, 94] width 127 height 26
click at [112, 59] on div "Validation Error" at bounding box center [158, 61] width 127 height 9
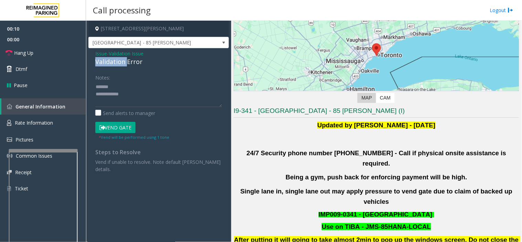
click at [112, 59] on div "Validation Error" at bounding box center [158, 61] width 127 height 9
click at [129, 87] on textarea at bounding box center [158, 94] width 127 height 26
paste textarea "**********"
drag, startPoint x: 128, startPoint y: 93, endPoint x: 151, endPoint y: 97, distance: 23.1
click at [128, 93] on textarea at bounding box center [158, 94] width 127 height 26
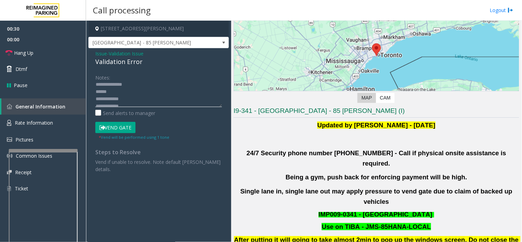
scroll to position [14, 0]
click at [139, 97] on textarea at bounding box center [158, 94] width 127 height 26
click at [142, 87] on textarea at bounding box center [158, 94] width 127 height 26
drag, startPoint x: 114, startPoint y: 127, endPoint x: 132, endPoint y: 101, distance: 30.8
click at [114, 126] on button "Vend Gate" at bounding box center [115, 128] width 40 height 12
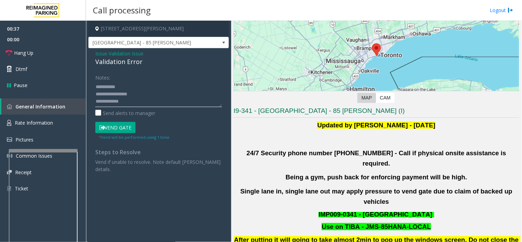
click at [149, 87] on textarea at bounding box center [158, 94] width 127 height 26
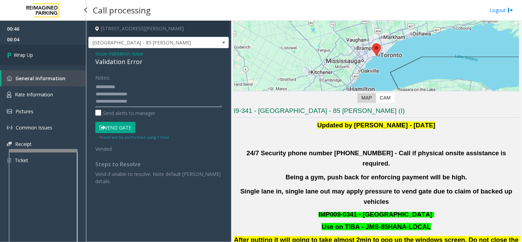
type textarea "**********"
click at [44, 53] on link "Wrap Up" at bounding box center [43, 55] width 86 height 20
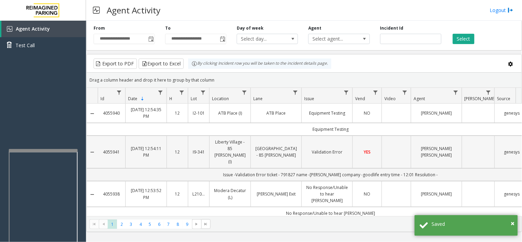
click at [231, 136] on td "Liberty Village - 85 [PERSON_NAME] (I)" at bounding box center [229, 151] width 41 height 33
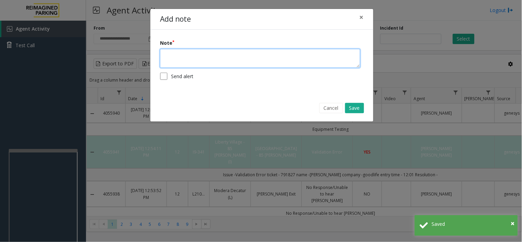
click at [217, 64] on textarea at bounding box center [260, 58] width 200 height 19
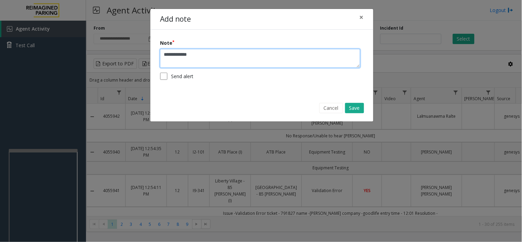
paste textarea "**********"
click at [215, 59] on textarea "**********" at bounding box center [260, 58] width 200 height 19
type textarea "**********"
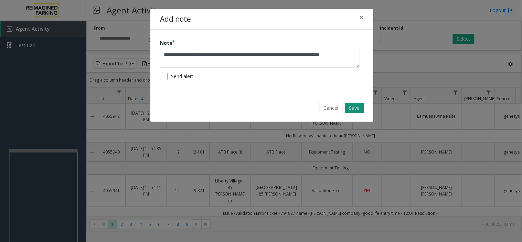
click at [355, 109] on button "Save" at bounding box center [354, 108] width 19 height 10
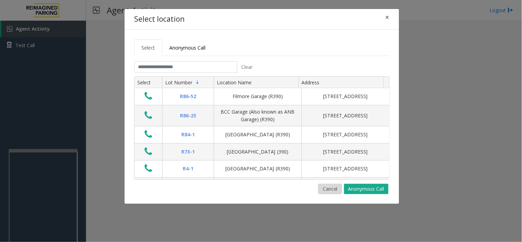
click at [324, 186] on button "Cancel" at bounding box center [330, 189] width 24 height 10
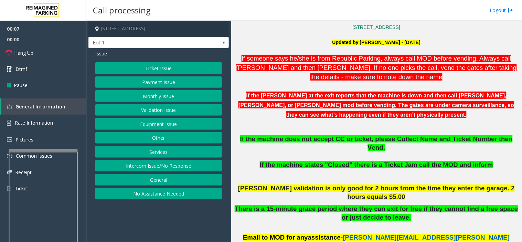
scroll to position [229, 0]
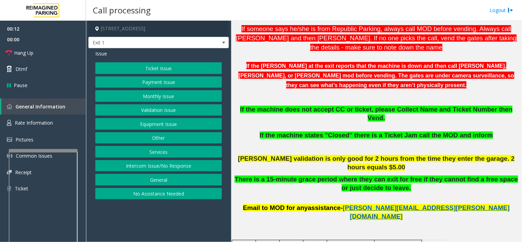
drag, startPoint x: 196, startPoint y: 223, endPoint x: 174, endPoint y: 217, distance: 22.7
click at [174, 217] on app-call-processing-form "201 East Aquarium Way, Chattanooga, TN Exit 1 Issue Ticket Issue Payment Issue …" at bounding box center [158, 131] width 145 height 221
drag, startPoint x: 183, startPoint y: 170, endPoint x: 144, endPoint y: 119, distance: 64.3
click at [183, 169] on button "Intercom Issue/No Response" at bounding box center [158, 166] width 127 height 12
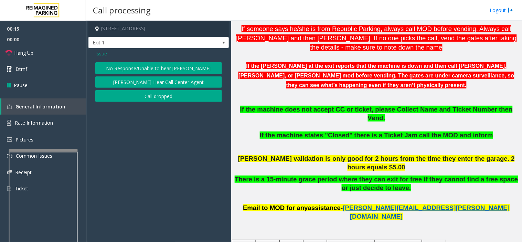
click at [127, 61] on div "Issue No Response/Unable to hear [PERSON_NAME] Cannot Hear Call Center Agent Ca…" at bounding box center [158, 76] width 140 height 57
click at [127, 64] on button "No Response/Unable to hear [PERSON_NAME]" at bounding box center [158, 68] width 127 height 12
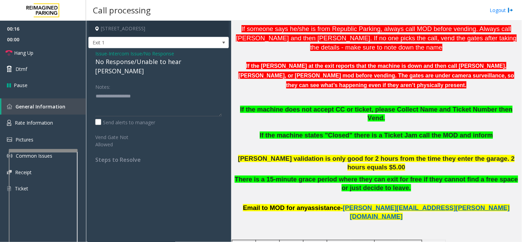
click at [127, 61] on div "No Response/Unable to hear [PERSON_NAME]" at bounding box center [158, 66] width 127 height 19
click at [133, 108] on div "Notes: Send alerts to manager" at bounding box center [158, 103] width 127 height 45
click at [129, 101] on textarea at bounding box center [158, 103] width 127 height 26
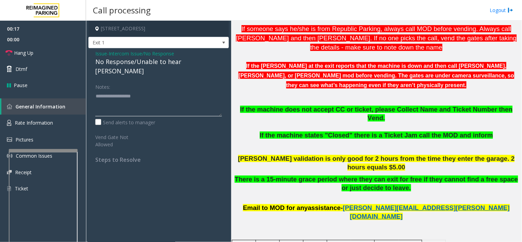
paste textarea "**********"
type textarea "**********"
click at [100, 56] on span "Issue" at bounding box center [101, 53] width 12 height 7
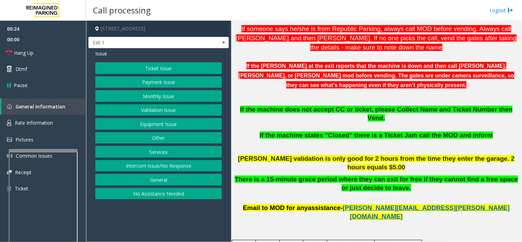
click at [161, 126] on button "Equipment Issue" at bounding box center [158, 124] width 127 height 12
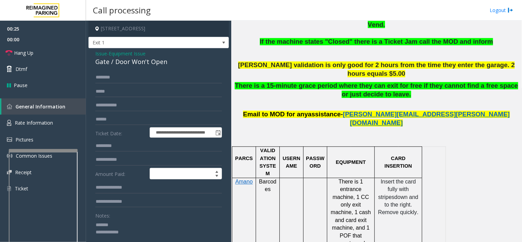
scroll to position [420, 0]
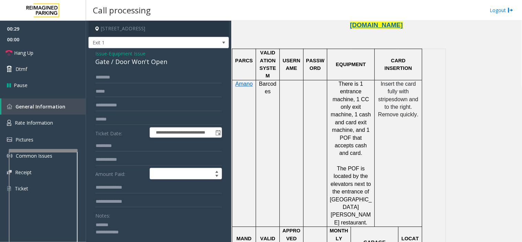
paste textarea "**********"
drag, startPoint x: 127, startPoint y: 232, endPoint x: 71, endPoint y: 218, distance: 58.1
click at [49, 63] on app-root "**********" at bounding box center [261, 121] width 522 height 242
type textarea "**********"
click at [36, 51] on link "Hang Up" at bounding box center [43, 53] width 86 height 16
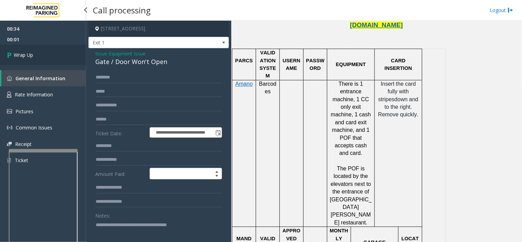
click at [50, 57] on link "Wrap Up" at bounding box center [43, 55] width 86 height 20
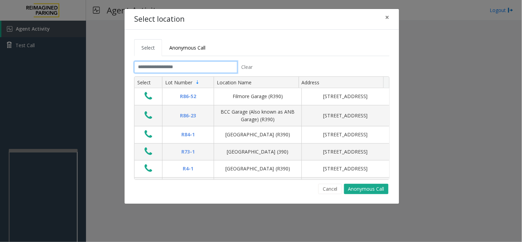
click at [191, 68] on input "text" at bounding box center [185, 67] width 103 height 12
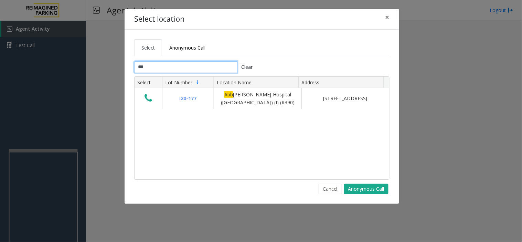
type input "***"
click at [189, 66] on input "***" at bounding box center [185, 67] width 103 height 12
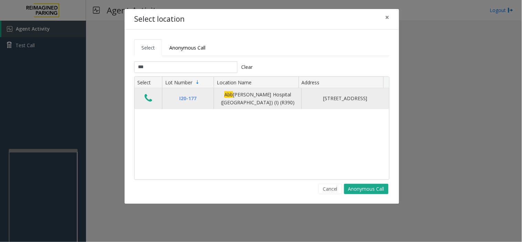
click at [152, 98] on icon "Data table" at bounding box center [148, 98] width 8 height 10
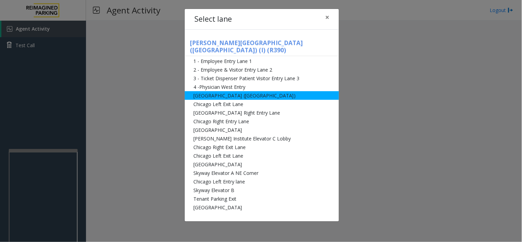
click at [267, 91] on li "[GEOGRAPHIC_DATA] ([GEOGRAPHIC_DATA])" at bounding box center [262, 95] width 154 height 9
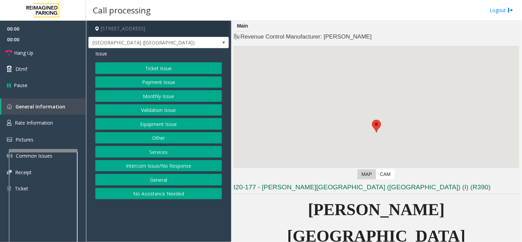
click at [155, 66] on button "Ticket Issue" at bounding box center [158, 68] width 127 height 12
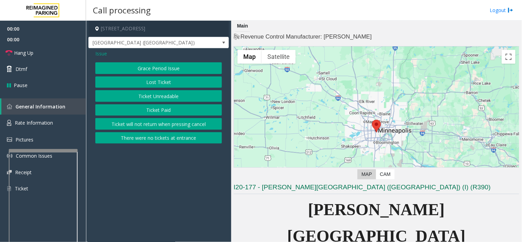
click at [153, 95] on button "Ticket Unreadable" at bounding box center [158, 96] width 127 height 12
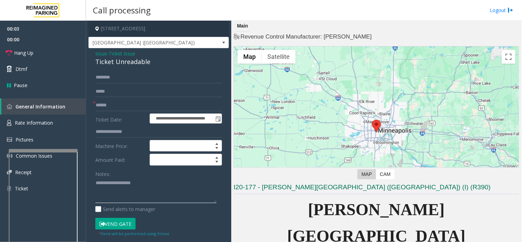
click at [125, 180] on textarea at bounding box center [155, 190] width 121 height 26
paste textarea "**********"
click at [115, 64] on div "Ticket Unreadable" at bounding box center [158, 61] width 127 height 9
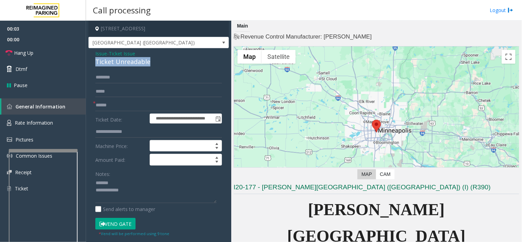
copy div "Ticket Unreadable"
click at [125, 183] on textarea at bounding box center [155, 190] width 121 height 26
paste textarea "**********"
type textarea "**********"
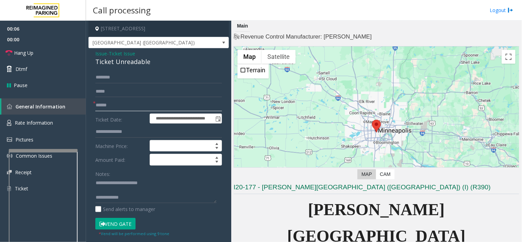
click at [178, 104] on input "text" at bounding box center [158, 105] width 127 height 12
type input "*****"
paste textarea "**********"
click at [160, 199] on textarea at bounding box center [155, 190] width 121 height 26
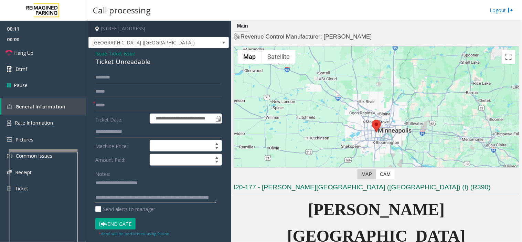
scroll to position [12, 0]
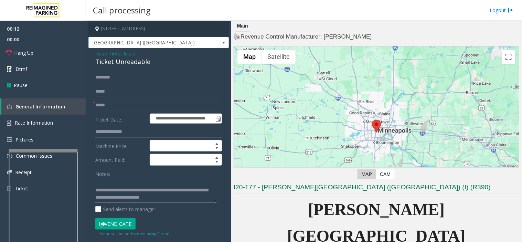
type textarea "**********"
click at [113, 219] on button "Vend Gate" at bounding box center [115, 224] width 40 height 12
click at [63, 54] on link "Hang Up" at bounding box center [43, 53] width 86 height 16
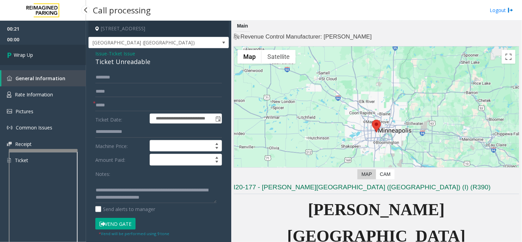
click at [42, 51] on link "Wrap Up" at bounding box center [43, 55] width 86 height 20
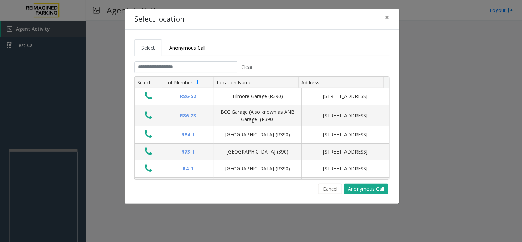
drag, startPoint x: 324, startPoint y: 190, endPoint x: 291, endPoint y: 190, distance: 33.7
click at [324, 190] on button "Cancel" at bounding box center [330, 189] width 24 height 10
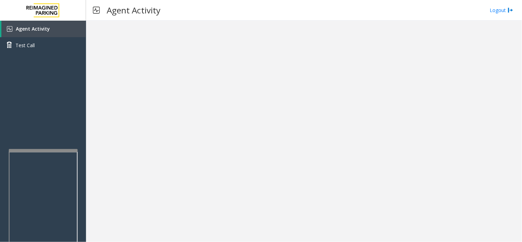
drag, startPoint x: 126, startPoint y: 165, endPoint x: 108, endPoint y: 197, distance: 36.6
click at [108, 197] on div at bounding box center [304, 131] width 436 height 221
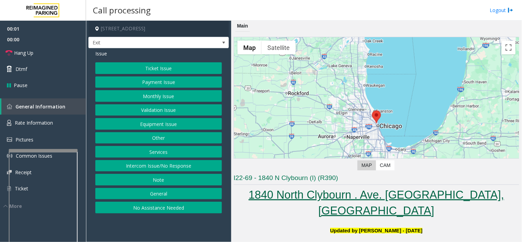
scroll to position [191, 0]
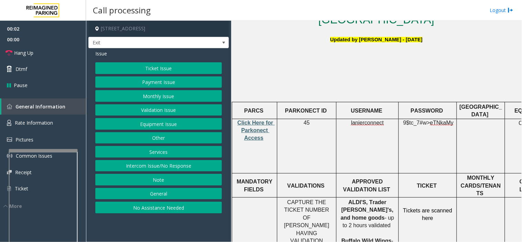
click at [257, 120] on span "Click Here for Parkonect Access" at bounding box center [255, 130] width 37 height 21
click at [367, 119] on td "lanierconnect" at bounding box center [367, 146] width 62 height 54
copy p "lanierconnect"
click at [63, 128] on link "Rate Information" at bounding box center [43, 123] width 86 height 17
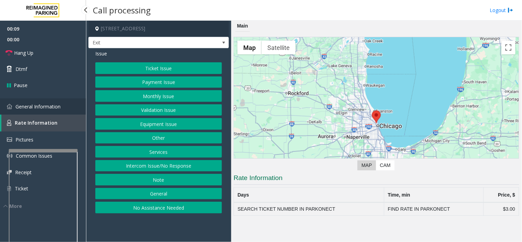
click at [81, 108] on link "General Information" at bounding box center [43, 106] width 86 height 16
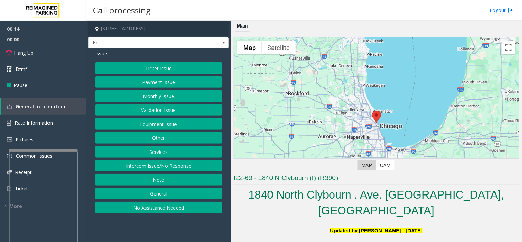
drag, startPoint x: 183, startPoint y: 232, endPoint x: 173, endPoint y: 229, distance: 10.8
click at [173, 229] on app-call-processing-form "1840 North Clybourn Avenue, Chicago, IL Exit Issue Ticket Issue Payment Issue M…" at bounding box center [158, 131] width 145 height 221
click at [152, 129] on button "Equipment Issue" at bounding box center [158, 124] width 127 height 12
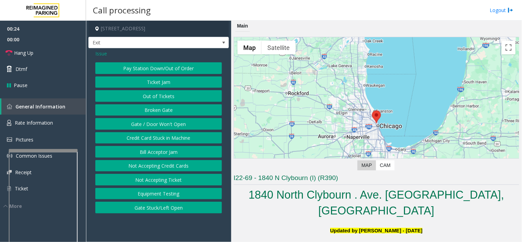
click at [157, 127] on button "Gate / Door Won't Open" at bounding box center [158, 124] width 127 height 12
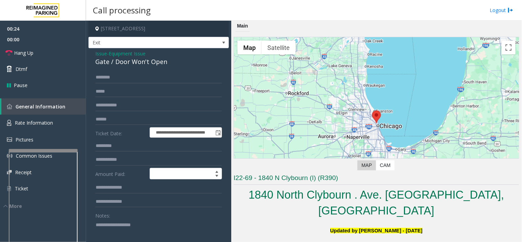
click at [142, 231] on textarea at bounding box center [155, 232] width 121 height 26
paste textarea "**********"
type textarea "**********"
paste textarea "**********"
click at [142, 228] on textarea at bounding box center [155, 232] width 121 height 26
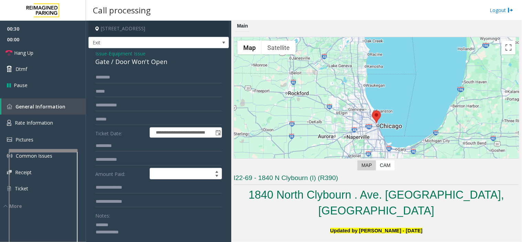
click at [111, 62] on div "Gate / Door Won't Open" at bounding box center [158, 61] width 127 height 9
click at [128, 227] on textarea at bounding box center [155, 232] width 121 height 26
type textarea "**********"
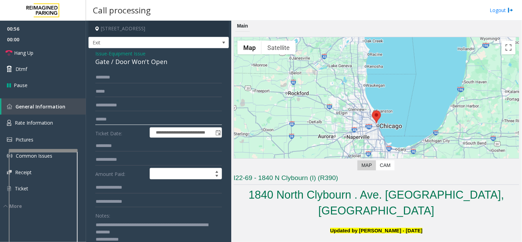
click at [123, 117] on input "text" at bounding box center [158, 119] width 127 height 12
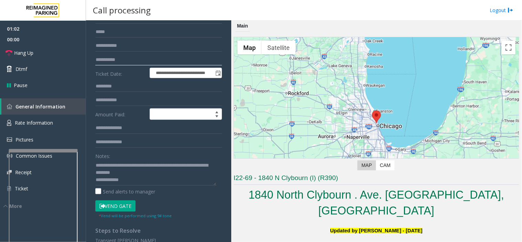
scroll to position [153, 0]
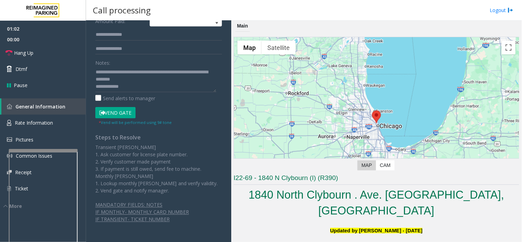
type input "**********"
click at [123, 114] on button "Vend Gate" at bounding box center [115, 113] width 40 height 12
click at [150, 90] on textarea at bounding box center [155, 79] width 121 height 26
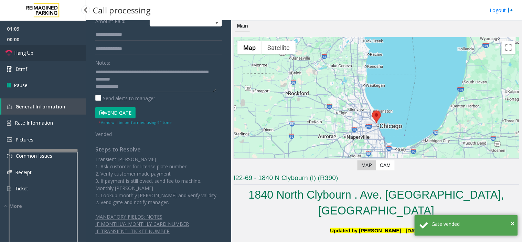
click at [63, 56] on link "Hang Up" at bounding box center [43, 53] width 86 height 16
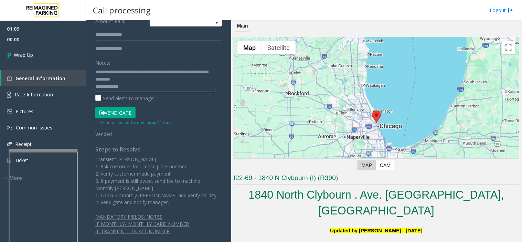
click at [158, 89] on textarea at bounding box center [155, 79] width 121 height 26
click at [176, 77] on textarea at bounding box center [155, 79] width 121 height 26
click at [163, 86] on textarea at bounding box center [155, 79] width 121 height 26
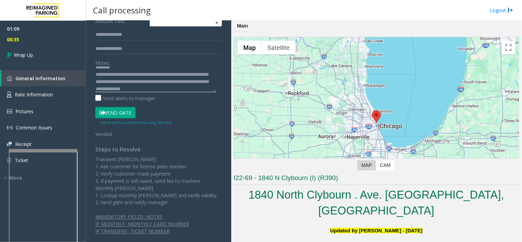
scroll to position [19, 0]
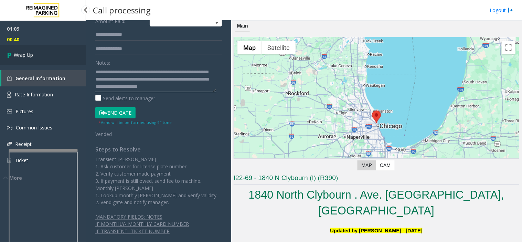
type textarea "**********"
click at [54, 51] on link "Wrap Up" at bounding box center [43, 55] width 86 height 20
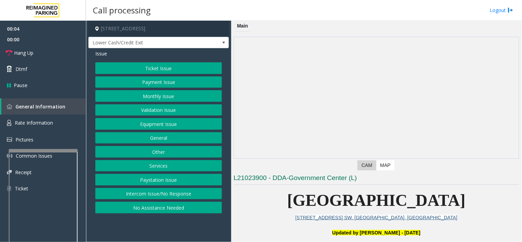
drag, startPoint x: 159, startPoint y: 191, endPoint x: 156, endPoint y: 125, distance: 66.4
click at [159, 191] on button "Intercom Issue/No Response" at bounding box center [158, 194] width 127 height 12
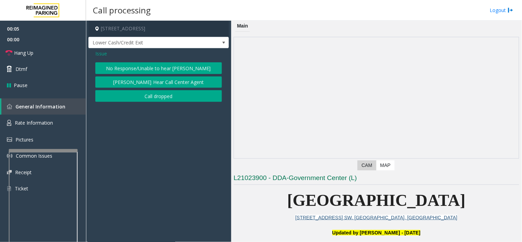
click at [160, 64] on button "No Response/Unable to hear [PERSON_NAME]" at bounding box center [158, 68] width 127 height 12
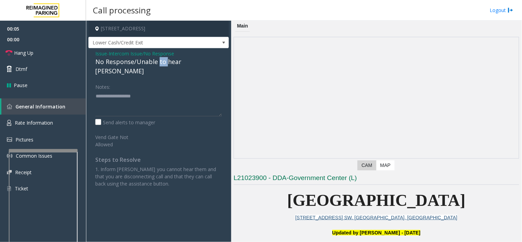
click at [160, 64] on div "No Response/Unable to hear [PERSON_NAME]" at bounding box center [158, 66] width 127 height 19
click at [158, 94] on textarea at bounding box center [158, 103] width 127 height 26
paste textarea "**********"
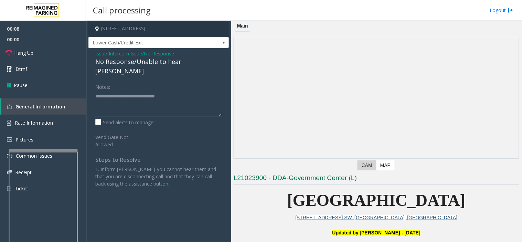
scroll to position [153, 0]
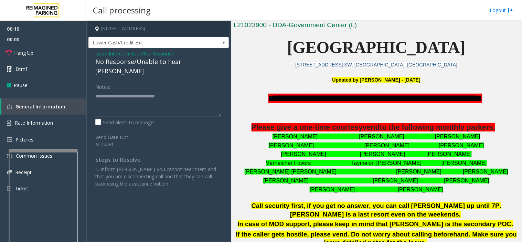
type textarea "**********"
click at [102, 51] on span "Issue" at bounding box center [101, 53] width 12 height 7
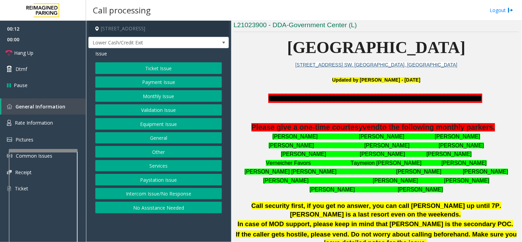
drag, startPoint x: 164, startPoint y: 225, endPoint x: 143, endPoint y: 232, distance: 22.4
click at [143, 232] on app-call-processing-form "200 Central Avenue Southwest, Atlanta, GA Lower Cash/Credit Exit Issue Ticket I…" at bounding box center [158, 131] width 145 height 221
click at [405, 81] on font "Updated by Kunal Singh - 1st July 2025" at bounding box center [376, 80] width 88 height 6
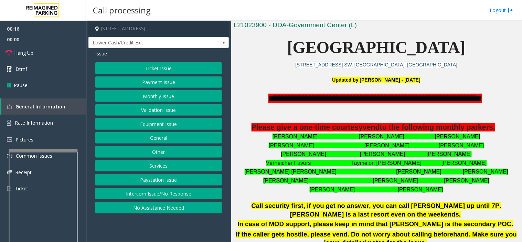
click at [392, 104] on p "**********" at bounding box center [375, 98] width 285 height 13
click at [164, 194] on button "Intercom Issue/No Response" at bounding box center [158, 194] width 127 height 12
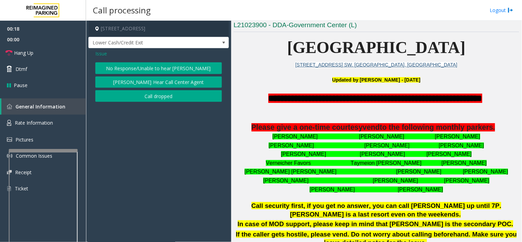
click at [153, 72] on button "No Response/Unable to hear [PERSON_NAME]" at bounding box center [158, 68] width 127 height 12
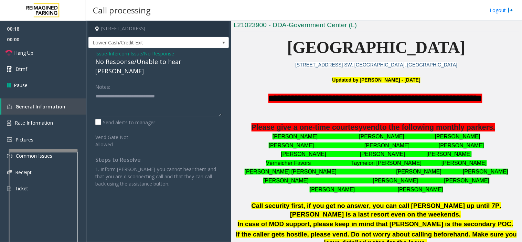
click at [138, 65] on div "No Response/Unable to hear [PERSON_NAME]" at bounding box center [158, 66] width 127 height 19
drag, startPoint x: 208, startPoint y: 74, endPoint x: 179, endPoint y: 70, distance: 29.1
click at [208, 81] on div "Notes:" at bounding box center [158, 98] width 127 height 35
click at [59, 46] on link "Hang Up" at bounding box center [43, 53] width 86 height 16
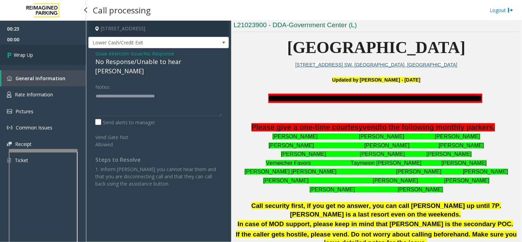
click at [53, 53] on link "Wrap Up" at bounding box center [43, 55] width 86 height 20
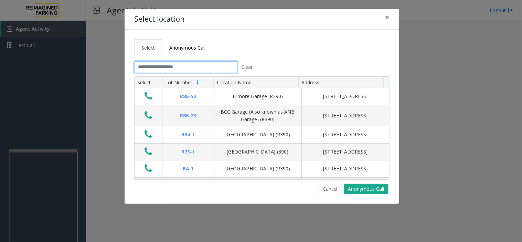
click at [216, 68] on input "text" at bounding box center [185, 67] width 103 height 12
drag, startPoint x: 256, startPoint y: 52, endPoint x: 231, endPoint y: 48, distance: 25.4
click at [231, 48] on ul "Select Anonymous Call" at bounding box center [261, 47] width 255 height 17
click at [324, 192] on button "Cancel" at bounding box center [330, 189] width 24 height 10
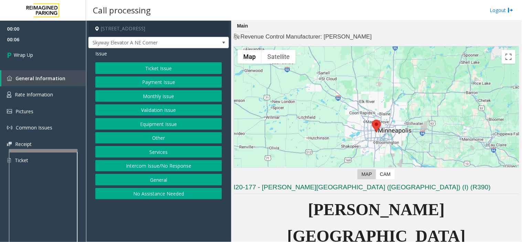
click at [146, 167] on button "Intercom Issue/No Response" at bounding box center [158, 166] width 127 height 12
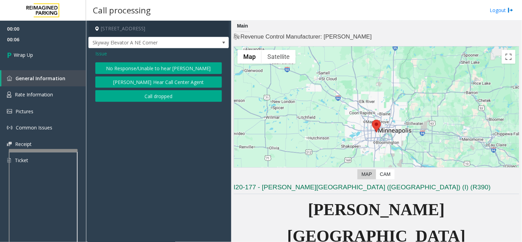
click at [152, 98] on button "Call dropped" at bounding box center [158, 96] width 127 height 12
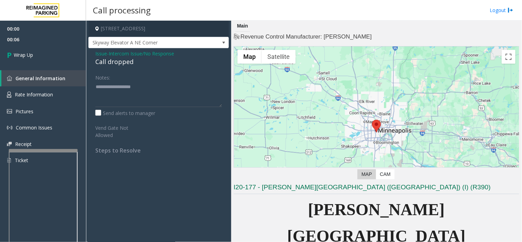
click at [128, 62] on div "Call dropped" at bounding box center [158, 61] width 127 height 9
copy div "Call dropped"
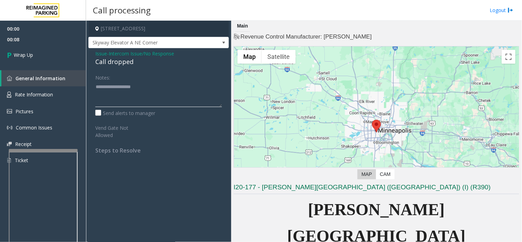
paste textarea "**********"
click at [118, 106] on textarea at bounding box center [158, 94] width 127 height 26
type textarea "**********"
click at [48, 59] on link "Wrap Up" at bounding box center [43, 55] width 86 height 20
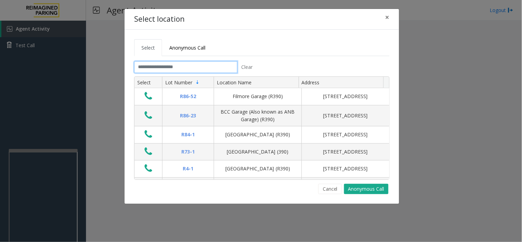
click at [177, 63] on input "text" at bounding box center [185, 67] width 103 height 12
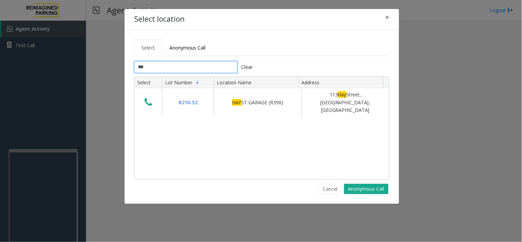
type input "***"
click at [325, 191] on button "Cancel" at bounding box center [330, 189] width 24 height 10
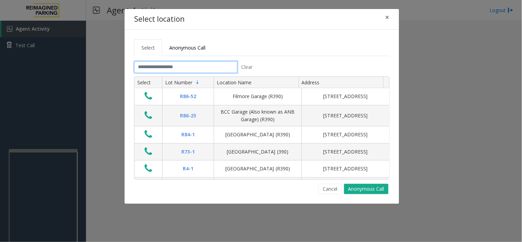
click at [196, 69] on input "text" at bounding box center [185, 67] width 103 height 12
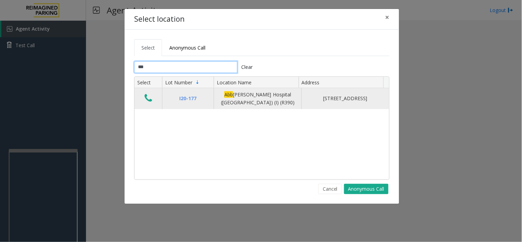
type input "***"
click at [149, 100] on icon "Data table" at bounding box center [148, 98] width 8 height 10
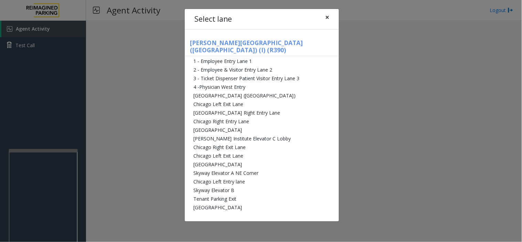
click at [325, 16] on span "×" at bounding box center [327, 17] width 4 height 10
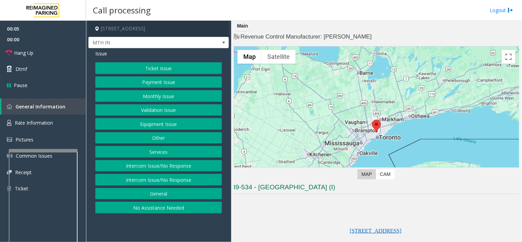
click at [153, 124] on button "Equipment Issue" at bounding box center [158, 124] width 127 height 12
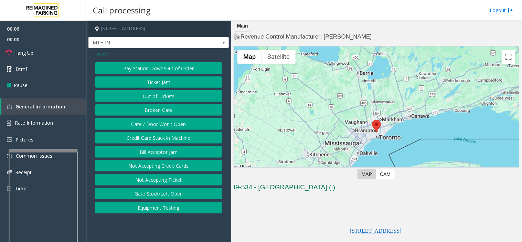
click at [151, 121] on button "Gate / Door Won't Open" at bounding box center [158, 124] width 127 height 12
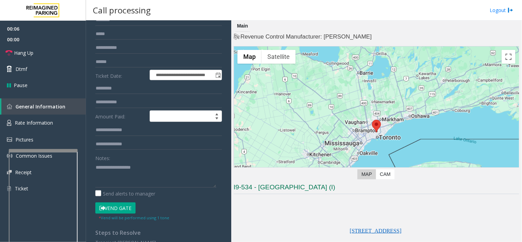
scroll to position [126, 0]
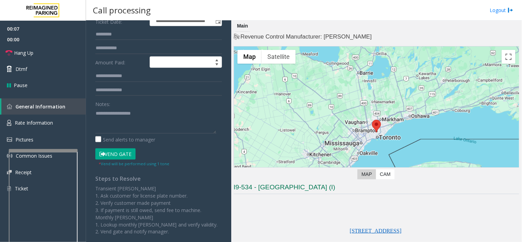
click at [117, 155] on button "Vend Gate" at bounding box center [115, 154] width 40 height 12
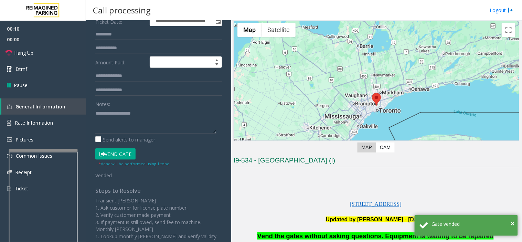
scroll to position [38, 0]
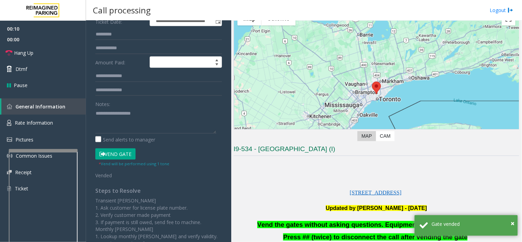
click at [320, 226] on span "Vend the gates without asking questions. Equipment is waiting to be repaired" at bounding box center [375, 224] width 236 height 7
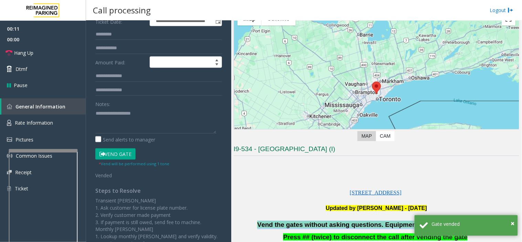
click at [320, 226] on span "Vend the gates without asking questions. Equipment is waiting to be repaired" at bounding box center [375, 224] width 236 height 7
copy p "Vend the gates without asking questions. Equipment is waiting to be repaired"
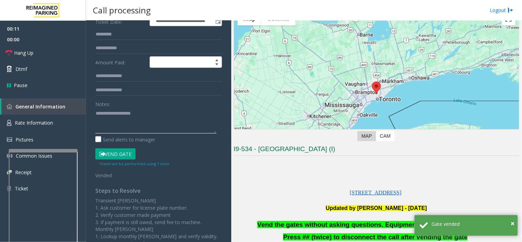
click at [108, 114] on textarea at bounding box center [155, 121] width 121 height 26
paste textarea "**********"
type textarea "**********"
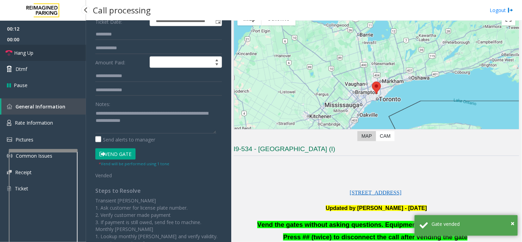
click at [60, 59] on link "Hang Up" at bounding box center [43, 53] width 86 height 16
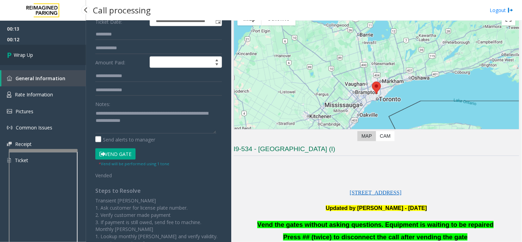
click at [38, 51] on link "Wrap Up" at bounding box center [43, 55] width 86 height 20
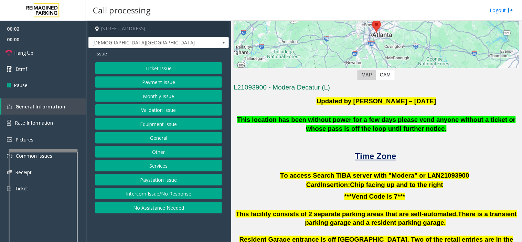
scroll to position [115, 0]
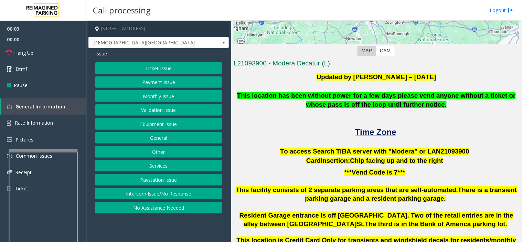
click at [427, 149] on span "To access Search TIBA server with "Modera" or LAN21093" at bounding box center [369, 151] width 178 height 7
copy p "LAN21093 900"
click at [156, 111] on button "Validation Issue" at bounding box center [158, 110] width 127 height 12
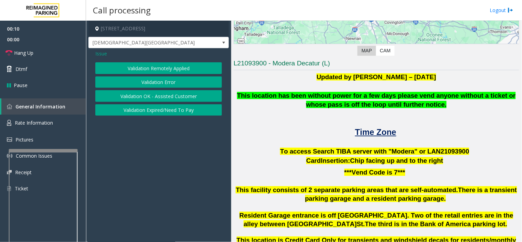
click at [100, 54] on span "Issue" at bounding box center [101, 53] width 12 height 7
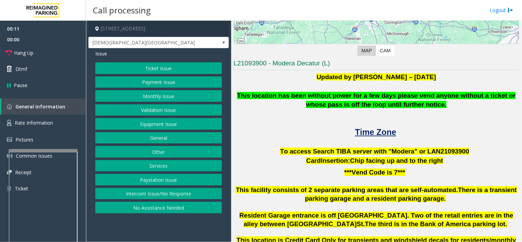
click at [171, 196] on button "Intercom Issue/No Response" at bounding box center [158, 194] width 127 height 12
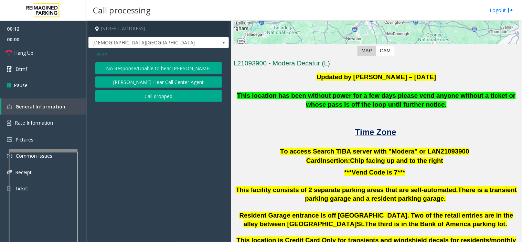
click at [178, 63] on button "No Response/Unable to hear [PERSON_NAME]" at bounding box center [158, 68] width 127 height 12
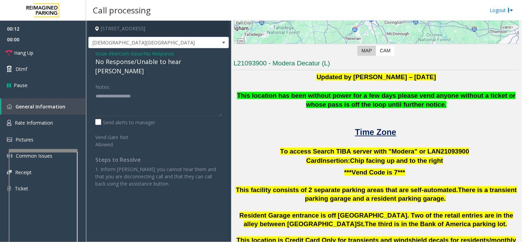
click at [177, 62] on div "No Response/Unable to hear [PERSON_NAME]" at bounding box center [158, 66] width 127 height 19
copy div "No Response/Unable to hear [PERSON_NAME]"
paste textarea "**********"
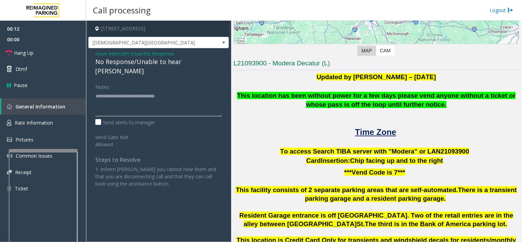
click at [177, 95] on textarea at bounding box center [158, 103] width 127 height 26
type textarea "**********"
click at [61, 48] on link "Hang Up" at bounding box center [43, 53] width 86 height 16
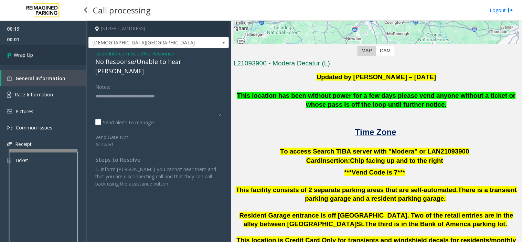
click at [67, 49] on link "Wrap Up" at bounding box center [43, 55] width 86 height 20
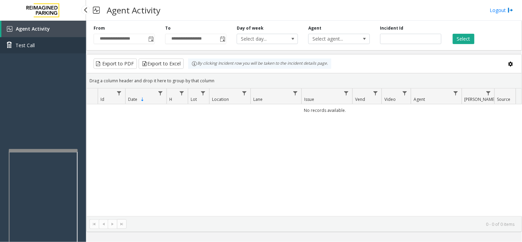
click at [39, 45] on link "Test Call" at bounding box center [43, 45] width 86 height 16
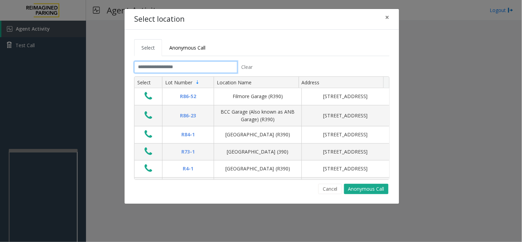
click at [233, 64] on input "text" at bounding box center [185, 67] width 103 height 12
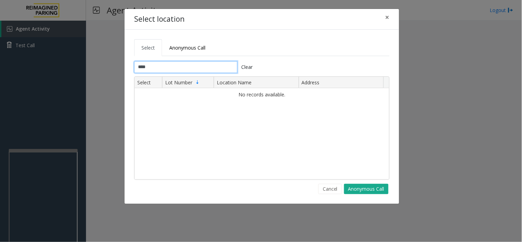
click at [224, 70] on input "****" at bounding box center [185, 67] width 103 height 12
click at [142, 69] on input "****" at bounding box center [185, 67] width 103 height 12
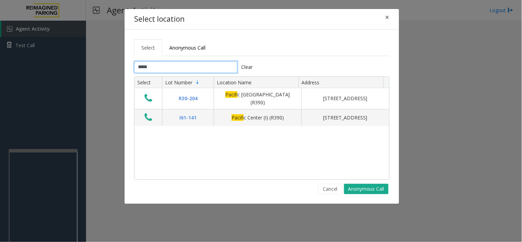
drag, startPoint x: 202, startPoint y: 72, endPoint x: 138, endPoint y: 69, distance: 64.3
click at [142, 68] on input "*****" at bounding box center [185, 67] width 103 height 12
type input "*"
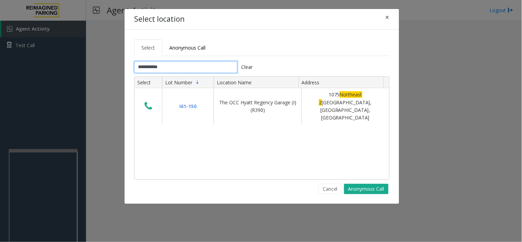
type input "**********"
click at [254, 64] on button "Clear" at bounding box center [246, 67] width 19 height 12
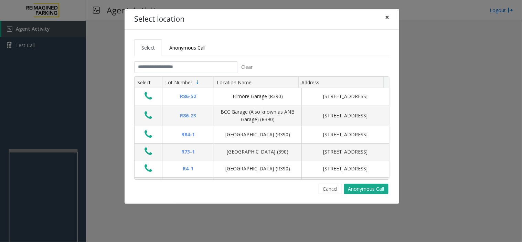
click at [390, 13] on button "×" at bounding box center [387, 17] width 14 height 17
click at [223, 71] on input "text" at bounding box center [185, 67] width 103 height 12
click at [187, 67] on input "text" at bounding box center [185, 67] width 103 height 12
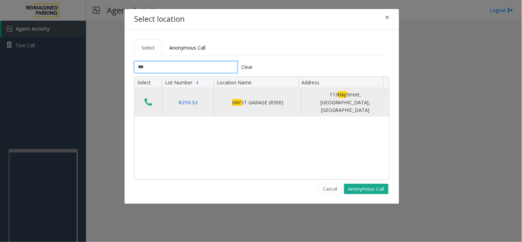
type input "***"
click at [148, 97] on icon "Data table" at bounding box center [148, 102] width 8 height 10
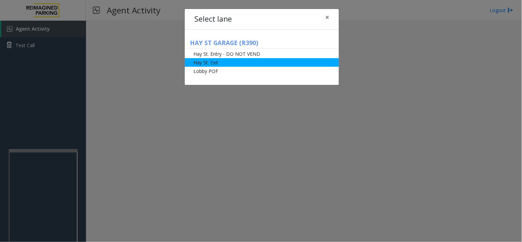
click at [218, 63] on li "Hay St. Exit" at bounding box center [262, 62] width 154 height 9
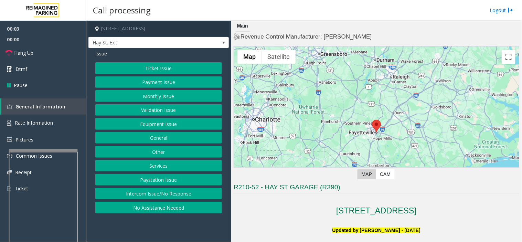
click at [151, 64] on button "Ticket Issue" at bounding box center [158, 68] width 127 height 12
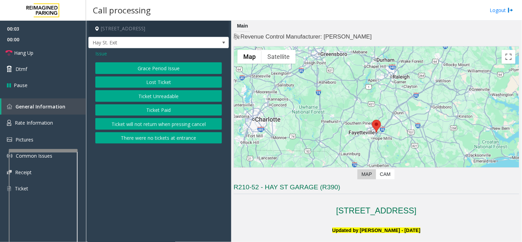
click at [161, 116] on button "Ticket Paid" at bounding box center [158, 110] width 127 height 12
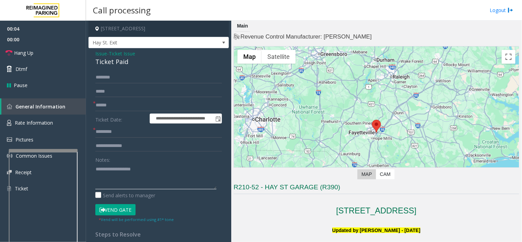
click at [134, 172] on textarea at bounding box center [155, 176] width 121 height 26
paste textarea "**********"
click at [119, 57] on div "Ticket Paid" at bounding box center [158, 61] width 127 height 9
copy div "Paid"
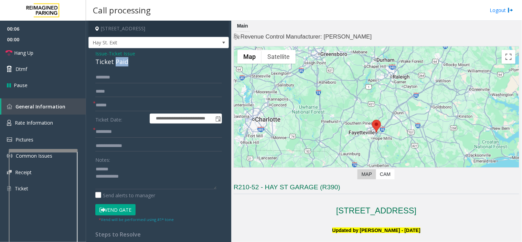
click at [118, 66] on div "Ticket Paid" at bounding box center [158, 61] width 127 height 9
paste textarea "**********"
click at [118, 168] on textarea at bounding box center [155, 176] width 121 height 26
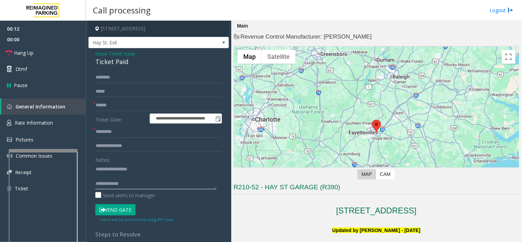
paste textarea "**********"
click at [184, 183] on textarea at bounding box center [155, 176] width 121 height 26
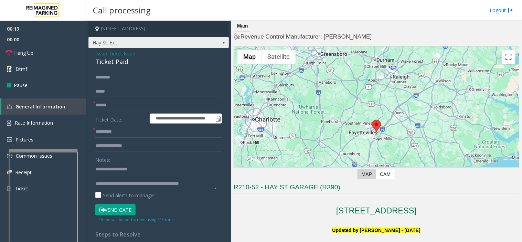
click at [173, 45] on span "Hay St. Exit" at bounding box center [145, 42] width 112 height 11
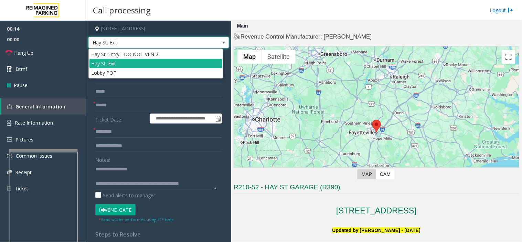
click at [135, 138] on form "**********" at bounding box center [158, 147] width 127 height 151
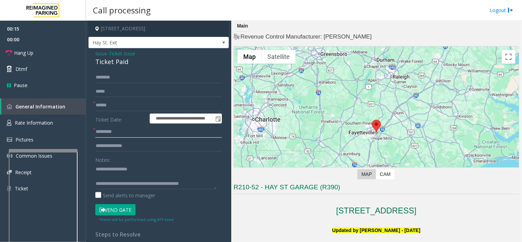
click at [131, 136] on input "text" at bounding box center [158, 132] width 127 height 12
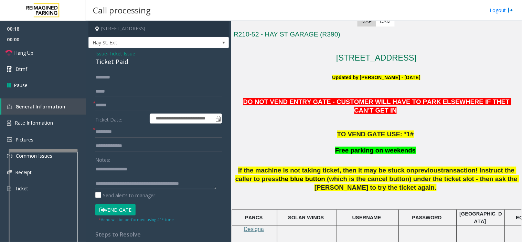
click at [122, 183] on textarea at bounding box center [155, 176] width 121 height 26
click at [114, 179] on textarea at bounding box center [155, 176] width 121 height 26
type textarea "**********"
click at [142, 138] on input "text" at bounding box center [158, 132] width 127 height 12
click at [143, 131] on input "text" at bounding box center [158, 132] width 127 height 12
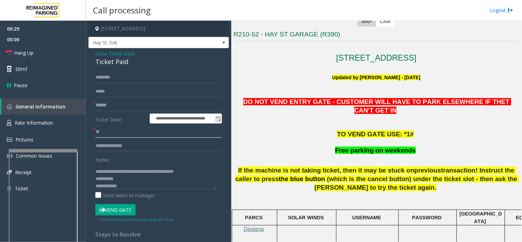
type input "**"
click at [121, 181] on textarea at bounding box center [155, 176] width 121 height 26
click at [114, 107] on input "text" at bounding box center [158, 105] width 127 height 12
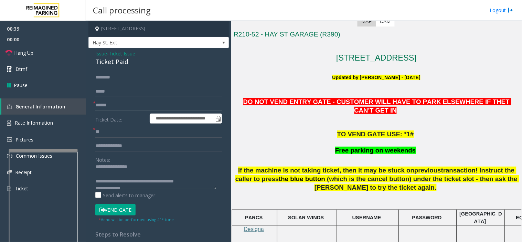
scroll to position [0, 0]
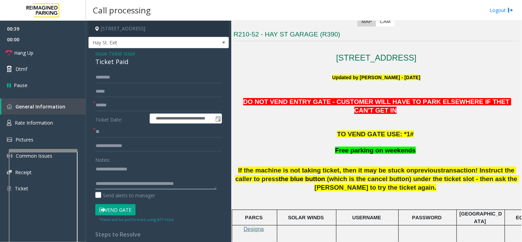
click at [133, 179] on textarea at bounding box center [155, 176] width 121 height 26
type textarea "**********"
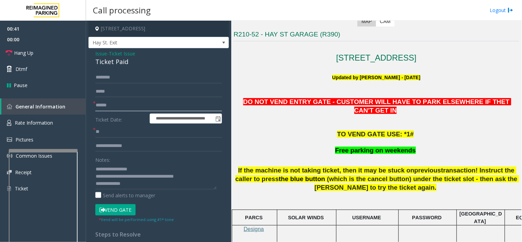
click at [149, 103] on input "text" at bounding box center [158, 105] width 127 height 12
click at [130, 106] on input "text" at bounding box center [158, 105] width 127 height 12
type input "****"
click at [104, 200] on form "**********" at bounding box center [158, 147] width 127 height 151
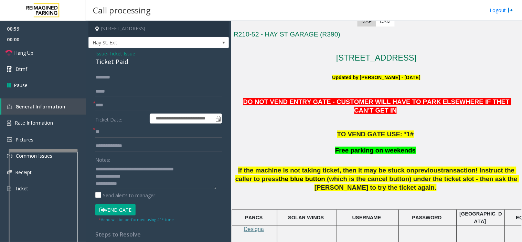
click at [111, 209] on button "Vend Gate" at bounding box center [115, 210] width 40 height 12
drag, startPoint x: 331, startPoint y: 191, endPoint x: 297, endPoint y: 189, distance: 34.8
click at [297, 195] on p at bounding box center [375, 200] width 285 height 10
click at [204, 169] on textarea at bounding box center [155, 176] width 121 height 26
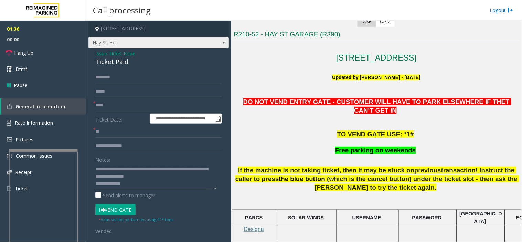
type textarea "**********"
click at [126, 42] on span "Hay St. Exit" at bounding box center [145, 42] width 112 height 11
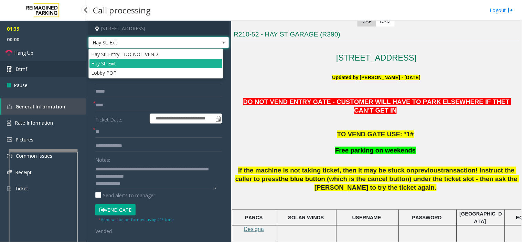
click at [40, 66] on link "Dtmf" at bounding box center [43, 69] width 86 height 16
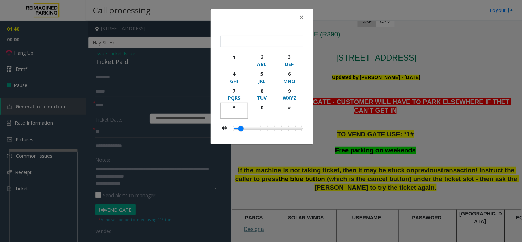
click at [234, 108] on div "*" at bounding box center [234, 107] width 19 height 7
click at [235, 57] on div "1" at bounding box center [234, 57] width 19 height 7
click at [291, 108] on div "#" at bounding box center [289, 107] width 19 height 7
type input "***"
click at [298, 15] on button "×" at bounding box center [301, 17] width 14 height 17
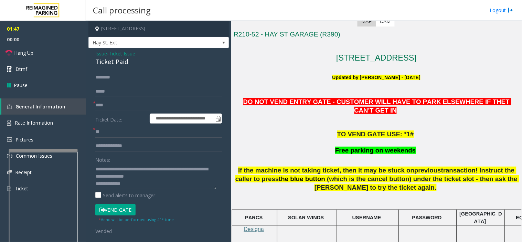
click at [117, 210] on button "Vend Gate" at bounding box center [115, 210] width 40 height 12
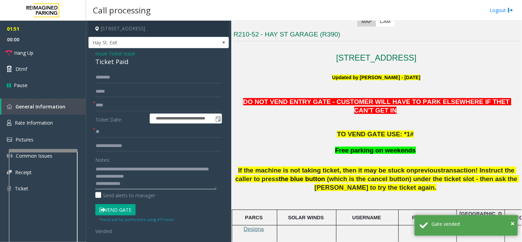
click at [164, 187] on textarea at bounding box center [155, 176] width 121 height 26
click at [155, 167] on textarea at bounding box center [155, 176] width 121 height 26
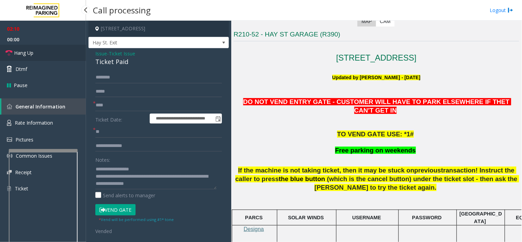
click at [58, 51] on link "Hang Up" at bounding box center [43, 53] width 86 height 16
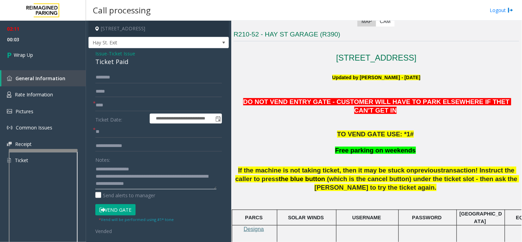
click at [180, 186] on textarea at bounding box center [155, 176] width 121 height 26
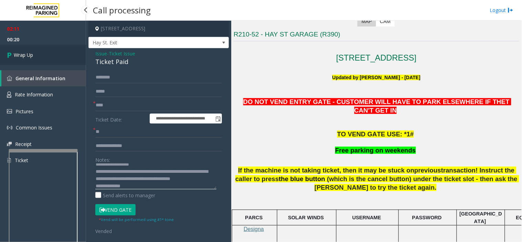
type textarea "**********"
click at [47, 55] on link "Wrap Up" at bounding box center [43, 55] width 86 height 20
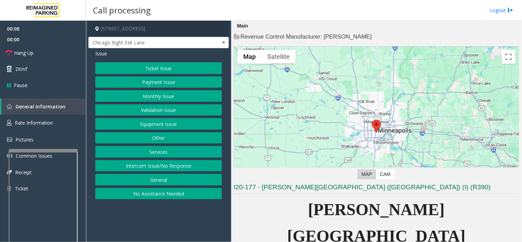
click at [173, 64] on button "Ticket Issue" at bounding box center [158, 68] width 127 height 12
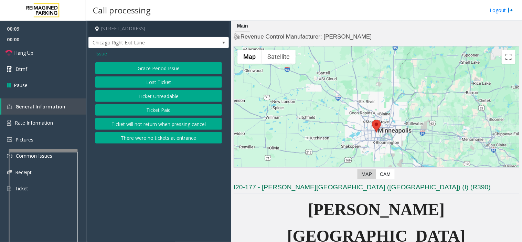
click at [170, 86] on button "Lost Ticket" at bounding box center [158, 82] width 127 height 12
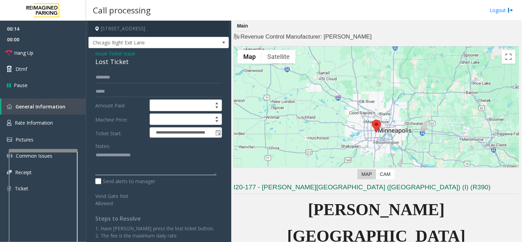
click at [155, 166] on textarea at bounding box center [155, 163] width 121 height 26
paste textarea "**********"
click at [121, 59] on div "Lost Ticket" at bounding box center [158, 61] width 127 height 9
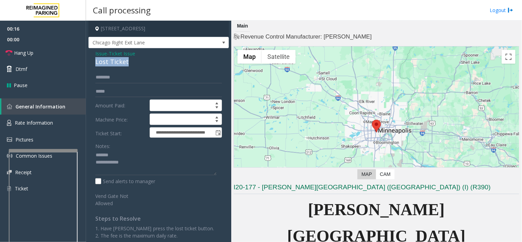
click at [121, 59] on div "Lost Ticket" at bounding box center [158, 61] width 127 height 9
copy div "Lost Ticket"
click at [146, 153] on textarea at bounding box center [155, 163] width 121 height 26
paste textarea "**********"
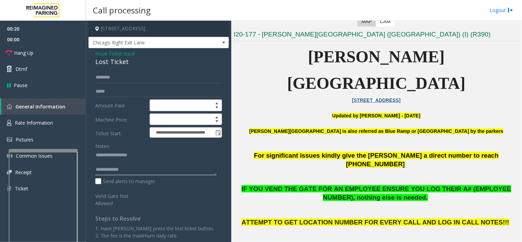
click at [153, 164] on textarea at bounding box center [155, 163] width 121 height 26
click at [193, 165] on textarea at bounding box center [155, 163] width 121 height 26
click at [189, 170] on textarea at bounding box center [155, 163] width 121 height 26
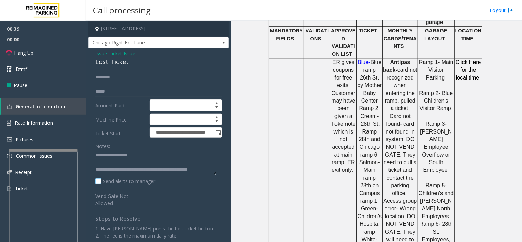
scroll to position [5, 0]
type textarea "**********"
drag, startPoint x: 101, startPoint y: 52, endPoint x: 107, endPoint y: 57, distance: 8.5
click at [101, 52] on span "Issue" at bounding box center [101, 53] width 12 height 7
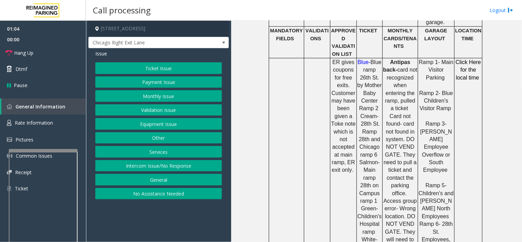
click at [146, 70] on button "Ticket Issue" at bounding box center [158, 68] width 127 height 12
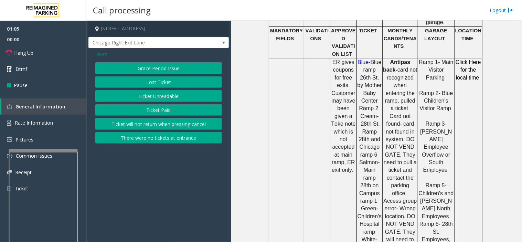
click at [137, 75] on div "Grace Period Issue Lost Ticket Ticket Unreadable Ticket Paid Ticket will not re…" at bounding box center [158, 102] width 127 height 81
click at [137, 73] on button "Grace Period Issue" at bounding box center [158, 68] width 127 height 12
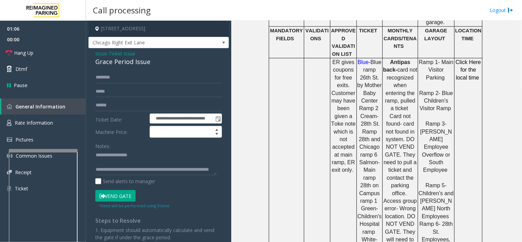
click at [116, 196] on button "Vend Gate" at bounding box center [115, 196] width 40 height 12
click at [102, 56] on span "Issue" at bounding box center [101, 53] width 12 height 7
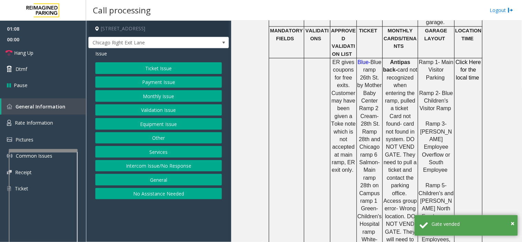
click at [156, 71] on button "Ticket Issue" at bounding box center [158, 68] width 127 height 12
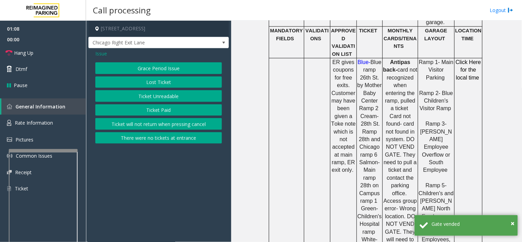
click at [150, 83] on button "Lost Ticket" at bounding box center [158, 82] width 127 height 12
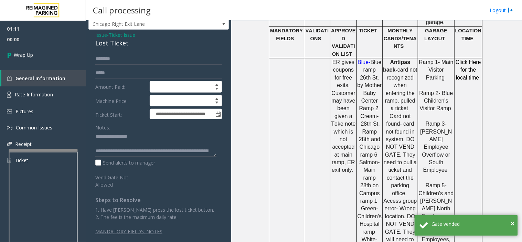
scroll to position [7, 0]
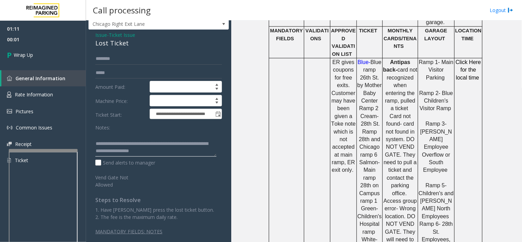
click at [173, 150] on textarea at bounding box center [155, 144] width 121 height 26
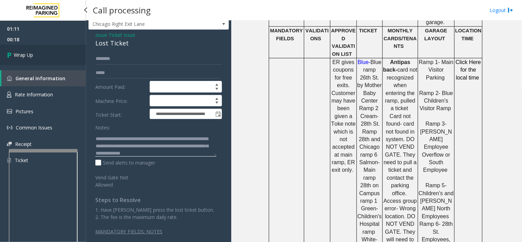
type textarea "**********"
drag, startPoint x: 52, startPoint y: 55, endPoint x: 52, endPoint y: 59, distance: 3.5
click at [52, 55] on link "Wrap Up" at bounding box center [43, 55] width 86 height 20
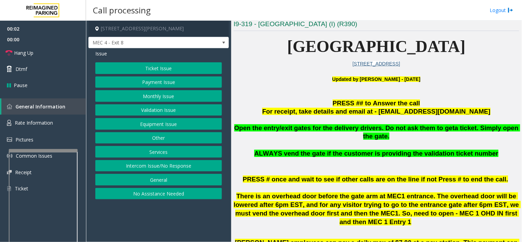
scroll to position [191, 0]
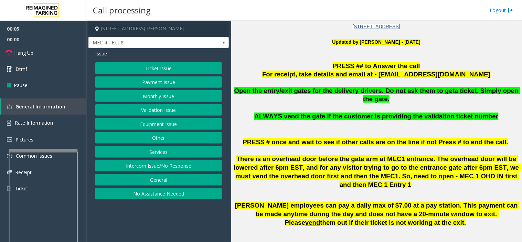
drag, startPoint x: 172, startPoint y: 161, endPoint x: 171, endPoint y: 156, distance: 5.1
click at [172, 161] on button "Intercom Issue/No Response" at bounding box center [158, 166] width 127 height 12
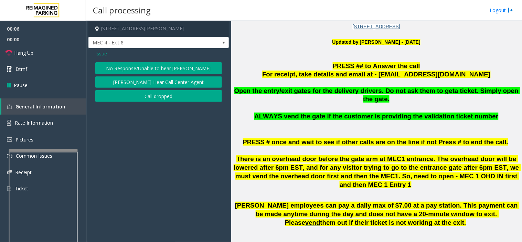
click at [149, 62] on button "No Response/Unable to hear [PERSON_NAME]" at bounding box center [158, 68] width 127 height 12
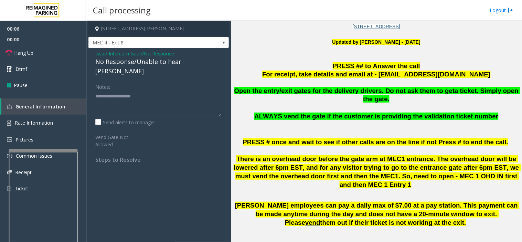
click at [144, 59] on div "No Response/Unable to hear [PERSON_NAME]" at bounding box center [158, 66] width 127 height 19
copy div "No Response/Unable to hear [PERSON_NAME]"
click at [152, 90] on textarea at bounding box center [158, 103] width 127 height 26
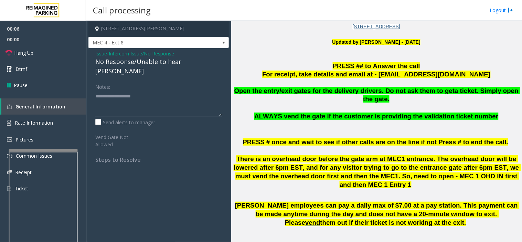
paste textarea "**********"
type textarea "**********"
click at [54, 52] on link "Hang Up" at bounding box center [43, 53] width 86 height 16
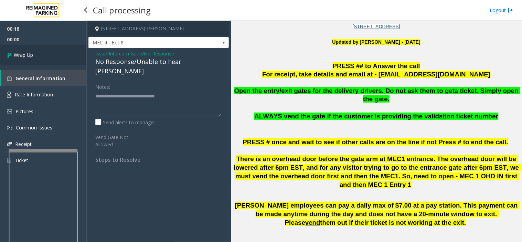
click at [40, 54] on link "Wrap Up" at bounding box center [43, 55] width 86 height 20
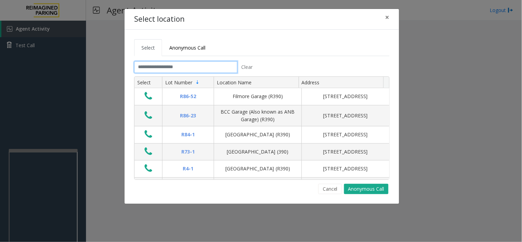
click at [197, 67] on input "text" at bounding box center [185, 67] width 103 height 12
click at [319, 193] on button "Cancel" at bounding box center [330, 189] width 24 height 10
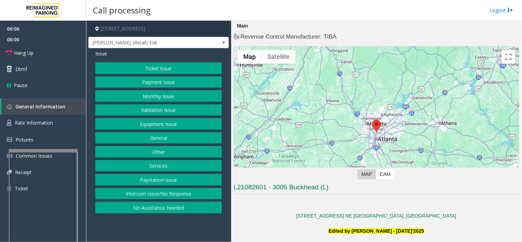
click at [125, 63] on button "Ticket Issue" at bounding box center [158, 68] width 127 height 12
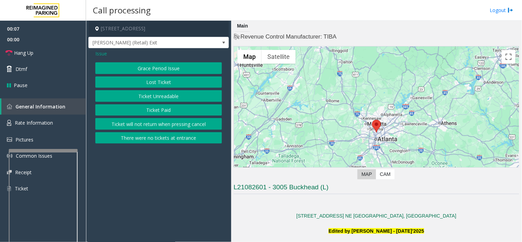
drag, startPoint x: 163, startPoint y: 144, endPoint x: 164, endPoint y: 139, distance: 5.2
click at [163, 143] on div "Issue Grace Period Issue Lost Ticket Ticket Unreadable Ticket Paid Ticket will …" at bounding box center [158, 97] width 140 height 99
click at [164, 139] on button "There were no tickets at entrance" at bounding box center [158, 138] width 127 height 12
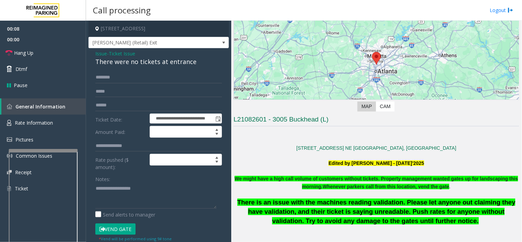
scroll to position [153, 0]
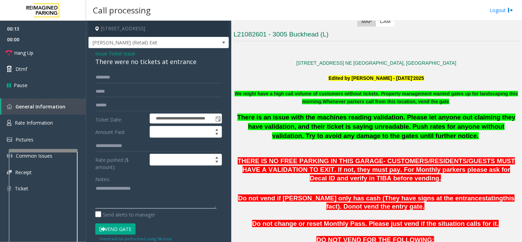
click at [123, 197] on textarea at bounding box center [155, 196] width 121 height 26
paste textarea "**********"
drag, startPoint x: 121, startPoint y: 199, endPoint x: 115, endPoint y: 174, distance: 25.9
click at [121, 199] on textarea at bounding box center [155, 196] width 121 height 26
click at [136, 59] on div "There were no tickets at entrance" at bounding box center [158, 61] width 127 height 9
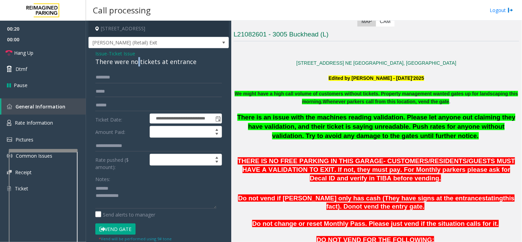
click at [136, 59] on div "There were no tickets at entrance" at bounding box center [158, 61] width 127 height 9
copy div "There were no tickets at entrance"
click at [132, 186] on textarea at bounding box center [155, 196] width 121 height 26
paste textarea "**********"
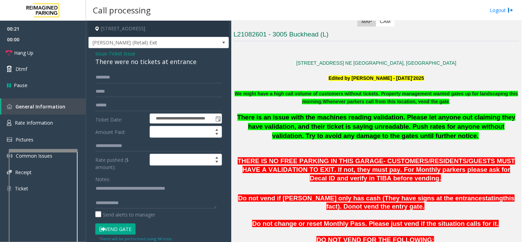
click at [145, 208] on div "Notes: Send alerts to manager" at bounding box center [158, 195] width 127 height 45
click at [150, 207] on textarea at bounding box center [155, 196] width 121 height 26
click at [111, 226] on button "Vend Gate" at bounding box center [115, 229] width 40 height 12
click at [181, 198] on textarea at bounding box center [155, 196] width 121 height 26
click at [161, 206] on textarea at bounding box center [155, 196] width 121 height 26
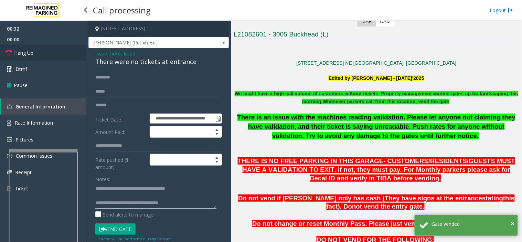
type textarea "**********"
click at [59, 52] on link "Hang Up" at bounding box center [43, 53] width 86 height 16
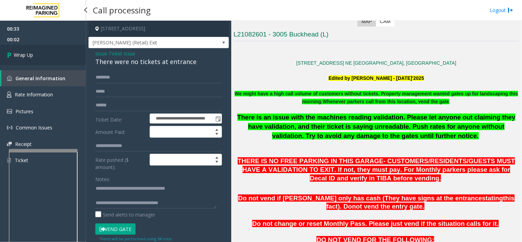
click at [47, 57] on link "Wrap Up" at bounding box center [43, 55] width 86 height 20
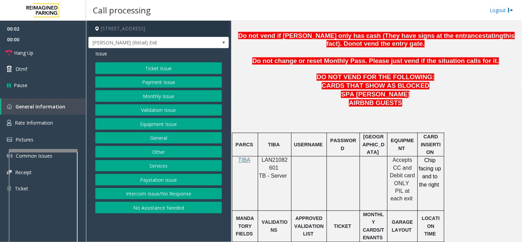
scroll to position [382, 0]
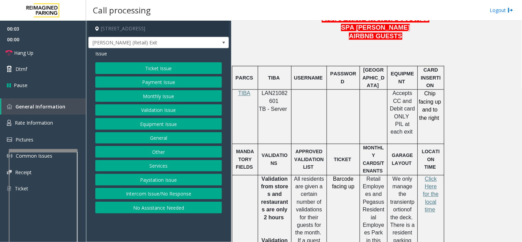
click at [275, 102] on span "LAN21082601" at bounding box center [274, 96] width 26 height 13
click at [198, 70] on button "Ticket Issue" at bounding box center [158, 68] width 127 height 12
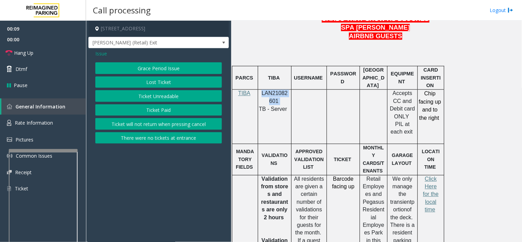
click at [194, 143] on button "There were no tickets at entrance" at bounding box center [158, 138] width 127 height 12
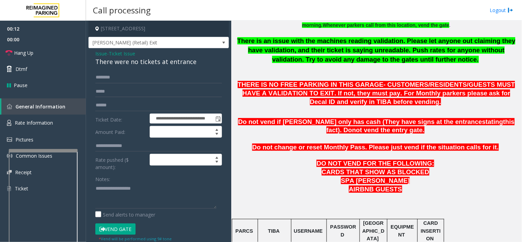
scroll to position [115, 0]
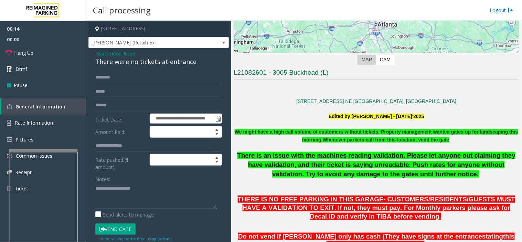
click at [98, 52] on span "Issue" at bounding box center [101, 53] width 12 height 7
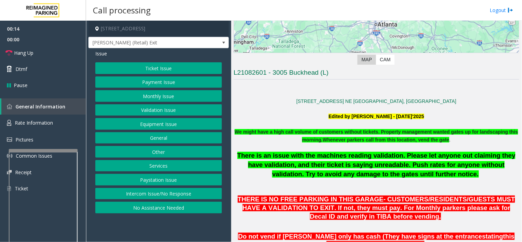
click at [147, 96] on button "Monthly Issue" at bounding box center [158, 96] width 127 height 12
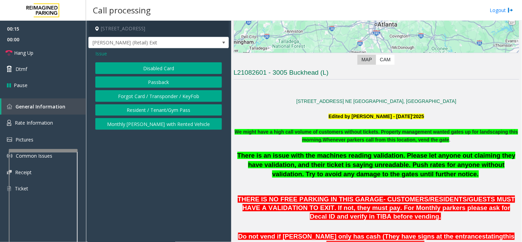
click at [157, 62] on div "Issue Disabled Card Passback Forgot Card / Transponder / KeyFob Resident / Tena…" at bounding box center [158, 90] width 140 height 85
click at [157, 69] on button "Disabled Card" at bounding box center [158, 68] width 127 height 12
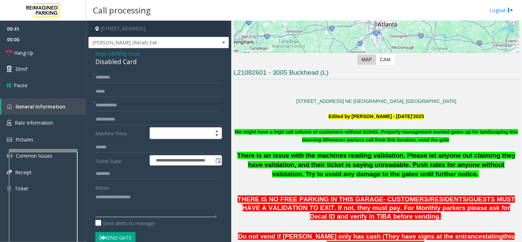
click at [137, 214] on textarea at bounding box center [155, 204] width 121 height 26
paste textarea "**********"
type textarea "**********"
paste textarea "**********"
drag, startPoint x: 133, startPoint y: 213, endPoint x: 131, endPoint y: 182, distance: 30.3
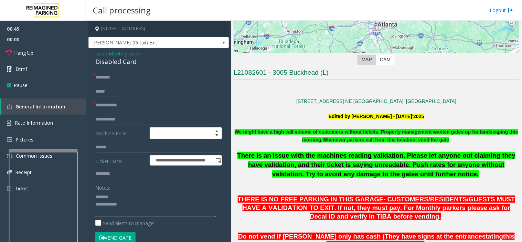
click at [133, 211] on textarea at bounding box center [155, 204] width 121 height 26
click at [126, 69] on div "**********" at bounding box center [158, 233] width 140 height 371
click at [126, 66] on div "Disabled Card" at bounding box center [158, 61] width 127 height 9
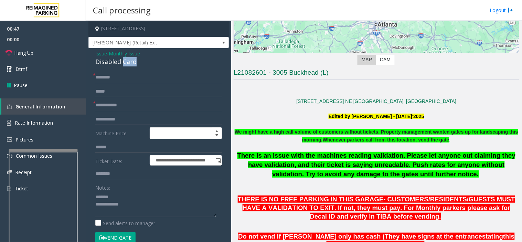
click at [126, 66] on div "Disabled Card" at bounding box center [158, 61] width 127 height 9
click at [123, 189] on div "Notes:" at bounding box center [158, 199] width 127 height 35
click at [127, 200] on textarea at bounding box center [155, 204] width 121 height 26
paste textarea "**********"
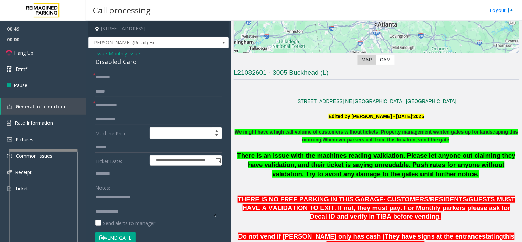
click at [134, 211] on textarea at bounding box center [155, 204] width 121 height 26
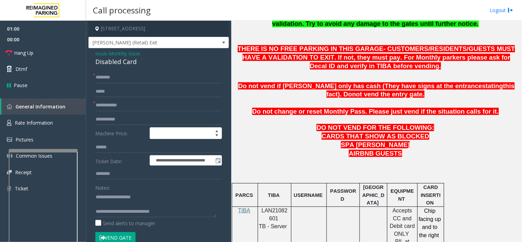
scroll to position [191, 0]
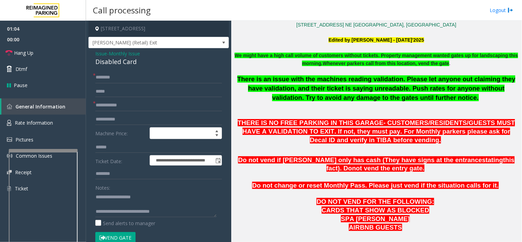
click at [413, 179] on p at bounding box center [375, 177] width 285 height 9
click at [403, 185] on span "Do not change or reset Monthly Pass. Please just vend if the situation calls fo…" at bounding box center [375, 185] width 246 height 7
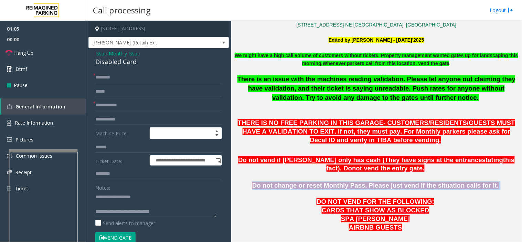
click at [403, 185] on span "Do not change or reset Monthly Pass. Please just vend if the situation calls fo…" at bounding box center [375, 185] width 246 height 7
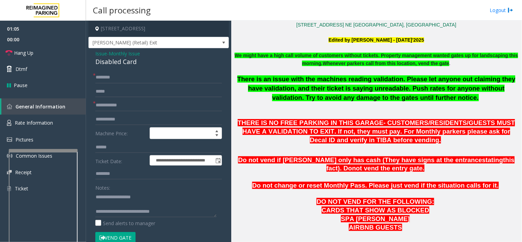
click at [405, 207] on span "CARDS THAT SHOW AS BLOCKED" at bounding box center [376, 209] width 108 height 7
click at [373, 90] on span "There is an issue with the machines reading validation. Please let anyone out c…" at bounding box center [376, 87] width 278 height 25
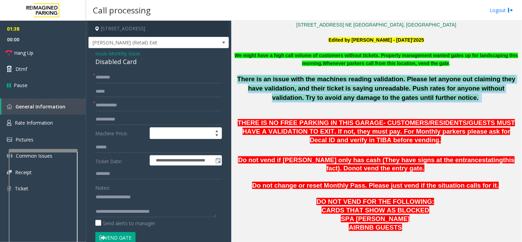
click at [373, 90] on span "There is an issue with the machines reading validation. Please let anyone out c…" at bounding box center [376, 87] width 278 height 25
click at [367, 107] on p "There is an issue with the machines reading validation. Please let anyone out c…" at bounding box center [375, 96] width 285 height 43
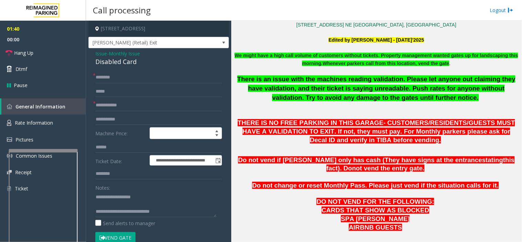
drag, startPoint x: 370, startPoint y: 105, endPoint x: 329, endPoint y: 119, distance: 43.0
click at [329, 119] on span "THERE IS NO FREE PARKING IN THIS GARAGE- CUSTOMERS/RESIDENTS/GUESTS MUST HAVE A…" at bounding box center [376, 131] width 277 height 24
click at [255, 90] on span "There is an issue with the machines reading validation. Please let anyone out c…" at bounding box center [376, 87] width 278 height 25
click at [314, 94] on span "There is an issue with the machines reading validation. Please let anyone out c…" at bounding box center [376, 87] width 278 height 25
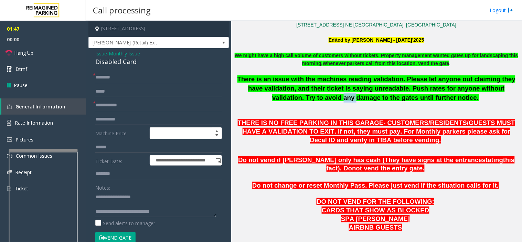
click at [314, 94] on span "There is an issue with the machines reading validation. Please let anyone out c…" at bounding box center [376, 87] width 278 height 25
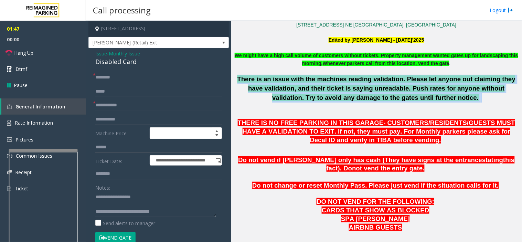
click at [314, 94] on span "There is an issue with the machines reading validation. Please let anyone out c…" at bounding box center [376, 87] width 278 height 25
click at [377, 95] on span "There is an issue with the machines reading validation. Please let anyone out c…" at bounding box center [376, 87] width 278 height 25
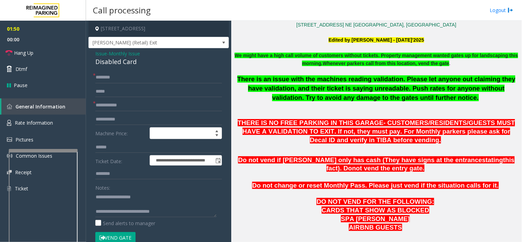
click at [448, 91] on span "There is an issue with the machines reading validation. Please let anyone out c…" at bounding box center [376, 87] width 278 height 25
click at [356, 98] on span "There is an issue with the machines reading validation. Please let anyone out c…" at bounding box center [376, 87] width 278 height 25
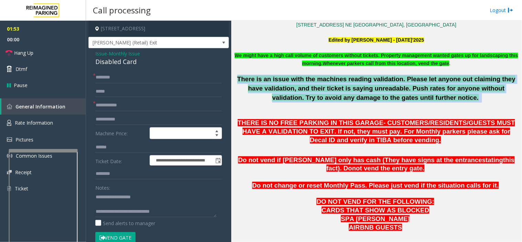
click at [356, 98] on span "There is an issue with the machines reading validation. Please let anyone out c…" at bounding box center [376, 87] width 278 height 25
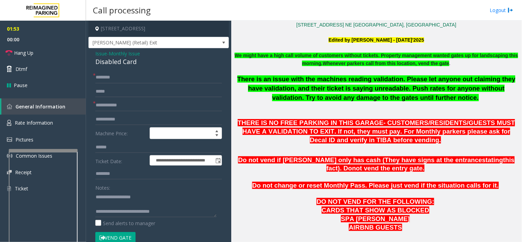
click at [343, 137] on p "THERE IS NO FREE PARKING IN THIS GARAGE- CUSTOMERS/RESIDENTS/GUESTS MUST HAVE A…" at bounding box center [375, 131] width 285 height 25
click at [345, 137] on span "THERE IS NO FREE PARKING IN THIS GARAGE- CUSTOMERS/RESIDENTS/GUESTS MUST HAVE A…" at bounding box center [376, 131] width 277 height 24
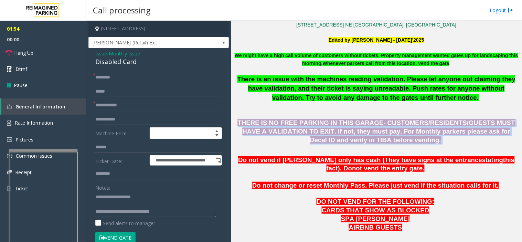
click at [345, 137] on span "THERE IS NO FREE PARKING IN THIS GARAGE- CUSTOMERS/RESIDENTS/GUESTS MUST HAVE A…" at bounding box center [376, 131] width 277 height 24
click at [50, 52] on link "Hang Up" at bounding box center [43, 53] width 86 height 16
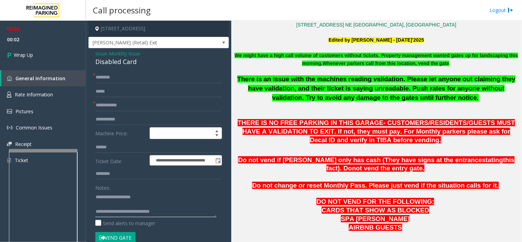
drag, startPoint x: 121, startPoint y: 215, endPoint x: 257, endPoint y: 226, distance: 136.6
click at [238, 229] on div "**********" at bounding box center [303, 131] width 435 height 221
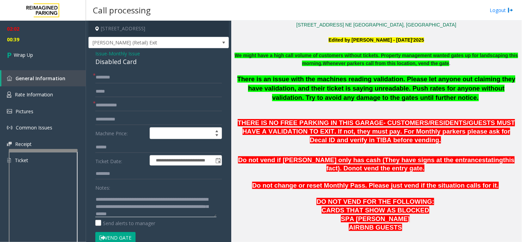
type textarea "**********"
click at [139, 73] on input "text" at bounding box center [158, 78] width 127 height 12
type input "**"
click at [117, 111] on form "**********" at bounding box center [158, 161] width 127 height 179
click at [104, 102] on input "text" at bounding box center [158, 105] width 127 height 12
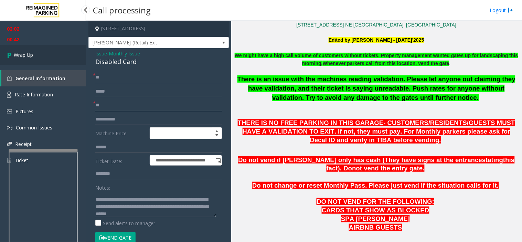
type input "**"
click at [55, 54] on link "Wrap Up" at bounding box center [43, 55] width 86 height 20
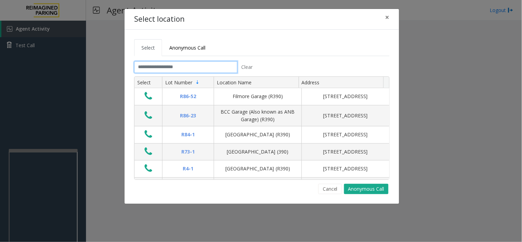
click at [188, 68] on input "text" at bounding box center [185, 67] width 103 height 12
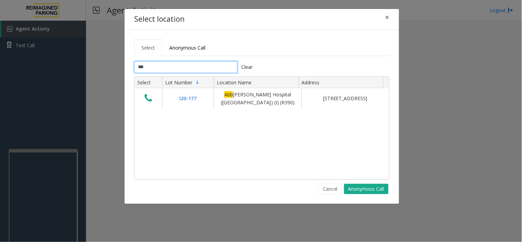
type input "***"
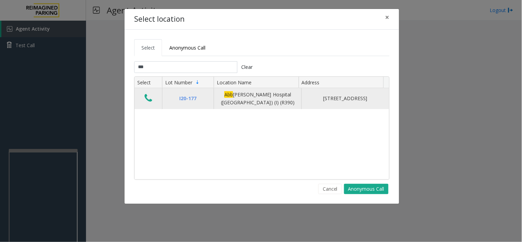
click at [146, 101] on icon "Data table" at bounding box center [148, 98] width 8 height 10
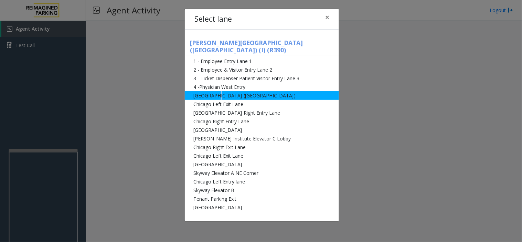
click at [219, 91] on li "[GEOGRAPHIC_DATA] ([GEOGRAPHIC_DATA])" at bounding box center [262, 95] width 154 height 9
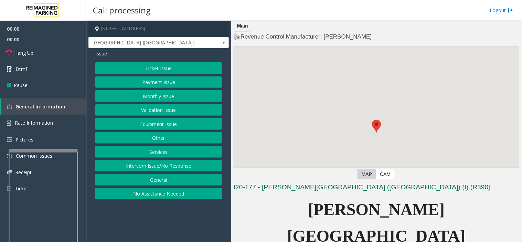
click at [153, 124] on button "Equipment Issue" at bounding box center [158, 124] width 127 height 12
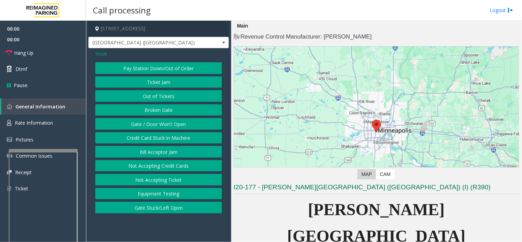
click at [153, 124] on button "Gate / Door Won't Open" at bounding box center [158, 124] width 127 height 12
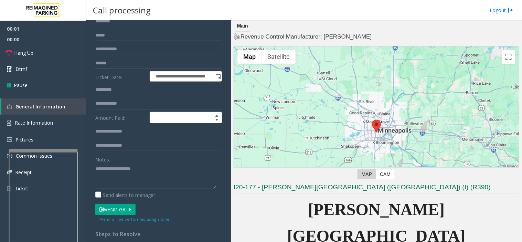
scroll to position [153, 0]
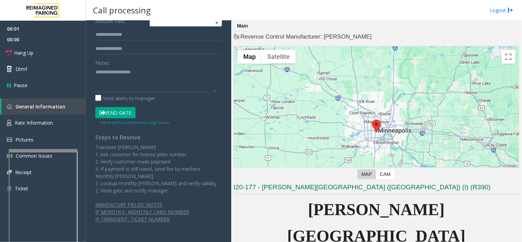
click at [123, 105] on form "**********" at bounding box center [158, 22] width 127 height 207
click at [123, 109] on button "Vend Gate" at bounding box center [115, 113] width 40 height 12
click at [138, 96] on label "Send alerts to manager" at bounding box center [125, 98] width 60 height 7
click at [136, 78] on textarea at bounding box center [155, 79] width 121 height 26
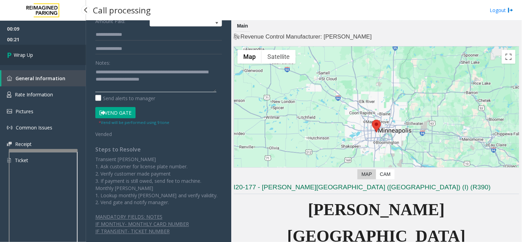
type textarea "**********"
click at [30, 54] on span "Wrap Up" at bounding box center [23, 54] width 19 height 7
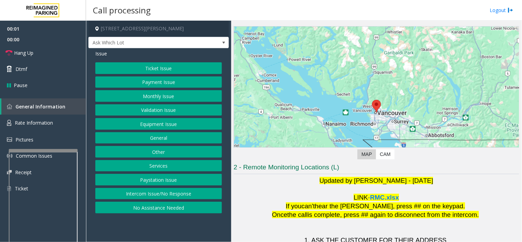
scroll to position [72, 0]
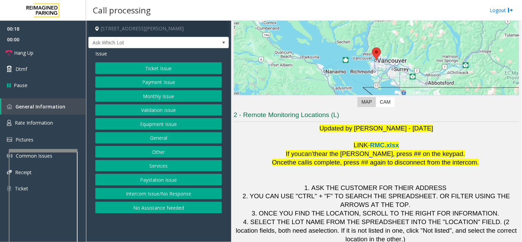
click at [174, 77] on button "Payment Issue" at bounding box center [158, 82] width 127 height 12
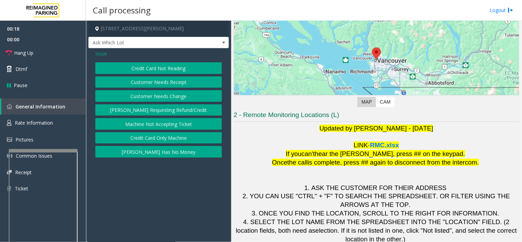
click at [175, 69] on button "Credit Card Not Reading" at bounding box center [158, 68] width 127 height 12
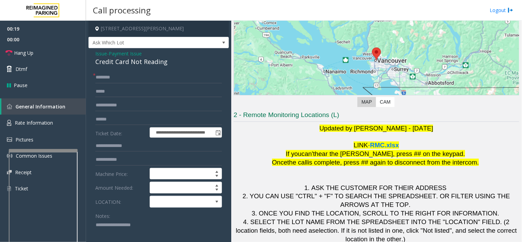
click at [160, 218] on div "Notes:" at bounding box center [158, 227] width 127 height 35
click at [152, 231] on textarea at bounding box center [155, 232] width 121 height 26
paste textarea "**********"
type textarea "**********"
click at [133, 56] on span "Payment Issue" at bounding box center [125, 53] width 33 height 7
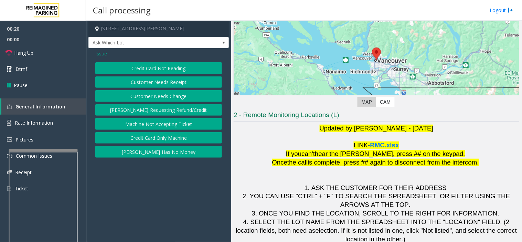
click at [133, 56] on div "Issue" at bounding box center [158, 53] width 127 height 7
click at [144, 67] on button "Credit Card Not Reading" at bounding box center [158, 68] width 127 height 12
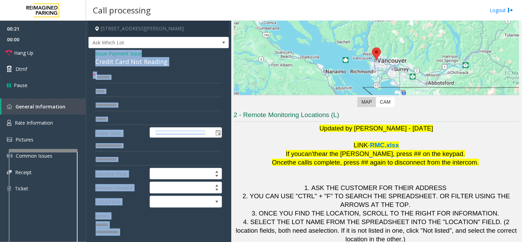
click at [144, 64] on div "Credit Card Not Reading" at bounding box center [158, 61] width 127 height 9
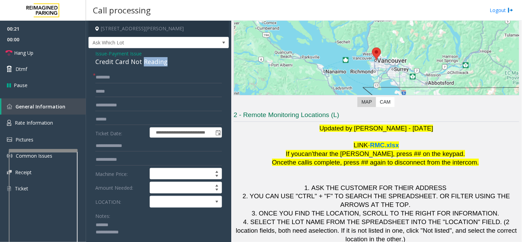
click at [144, 64] on div "Credit Card Not Reading" at bounding box center [158, 61] width 127 height 9
paste textarea "**********"
click at [123, 225] on textarea at bounding box center [155, 232] width 121 height 26
click at [150, 239] on textarea at bounding box center [155, 232] width 121 height 26
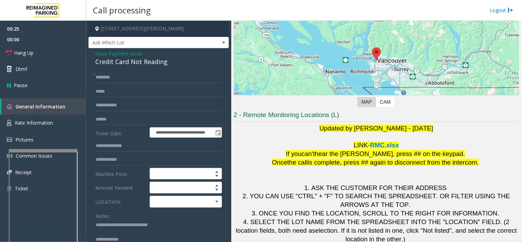
click at [153, 239] on textarea at bounding box center [155, 232] width 121 height 26
paste textarea "**********"
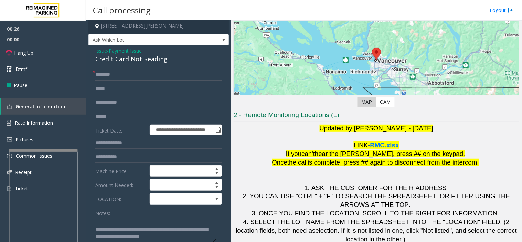
scroll to position [0, 0]
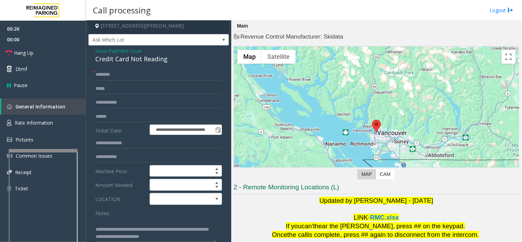
type textarea "**********"
click at [123, 118] on input "text" at bounding box center [158, 117] width 127 height 12
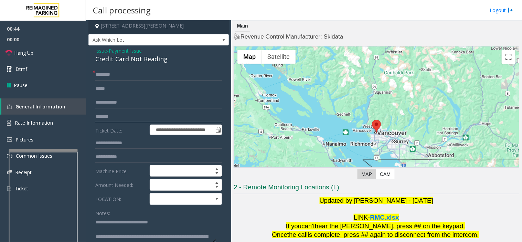
type input "*******"
click at [119, 77] on input "text" at bounding box center [158, 75] width 127 height 12
type input "*"
type input "******"
drag, startPoint x: 122, startPoint y: 73, endPoint x: 75, endPoint y: 76, distance: 47.9
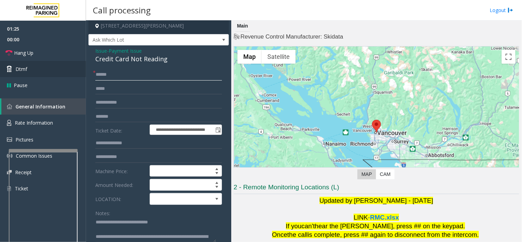
click at [75, 76] on app-root "**********" at bounding box center [261, 121] width 522 height 242
type input "******"
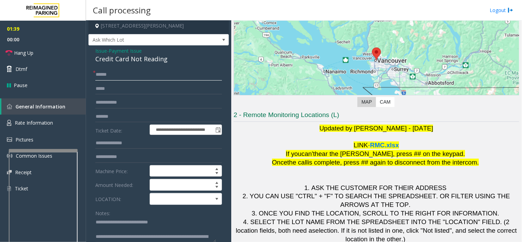
scroll to position [14, 0]
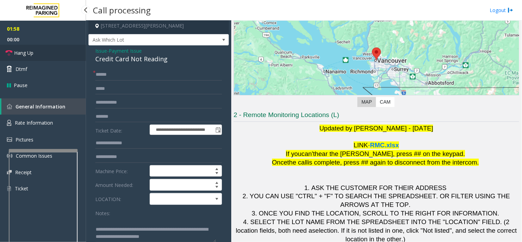
click at [56, 46] on link "Hang Up" at bounding box center [43, 53] width 86 height 16
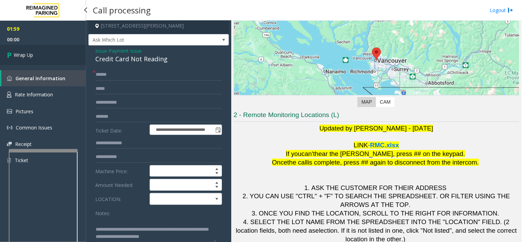
click at [57, 50] on link "Wrap Up" at bounding box center [43, 55] width 86 height 20
